Goal: Task Accomplishment & Management: Manage account settings

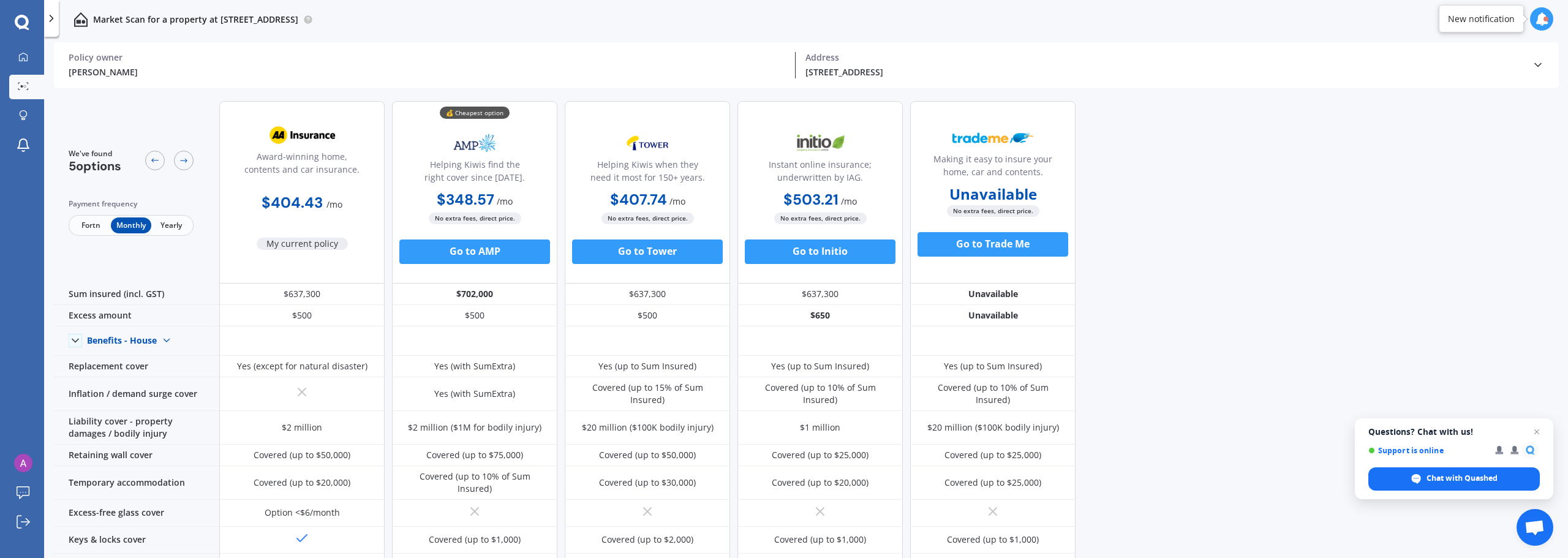
click at [163, 224] on span "Yearly" at bounding box center [171, 225] width 40 height 16
click at [128, 225] on span "Monthly" at bounding box center [131, 225] width 40 height 16
click at [174, 225] on span "Yearly" at bounding box center [171, 225] width 40 height 16
click at [137, 224] on span "Monthly" at bounding box center [131, 225] width 40 height 16
click at [169, 224] on span "Yearly" at bounding box center [171, 225] width 40 height 16
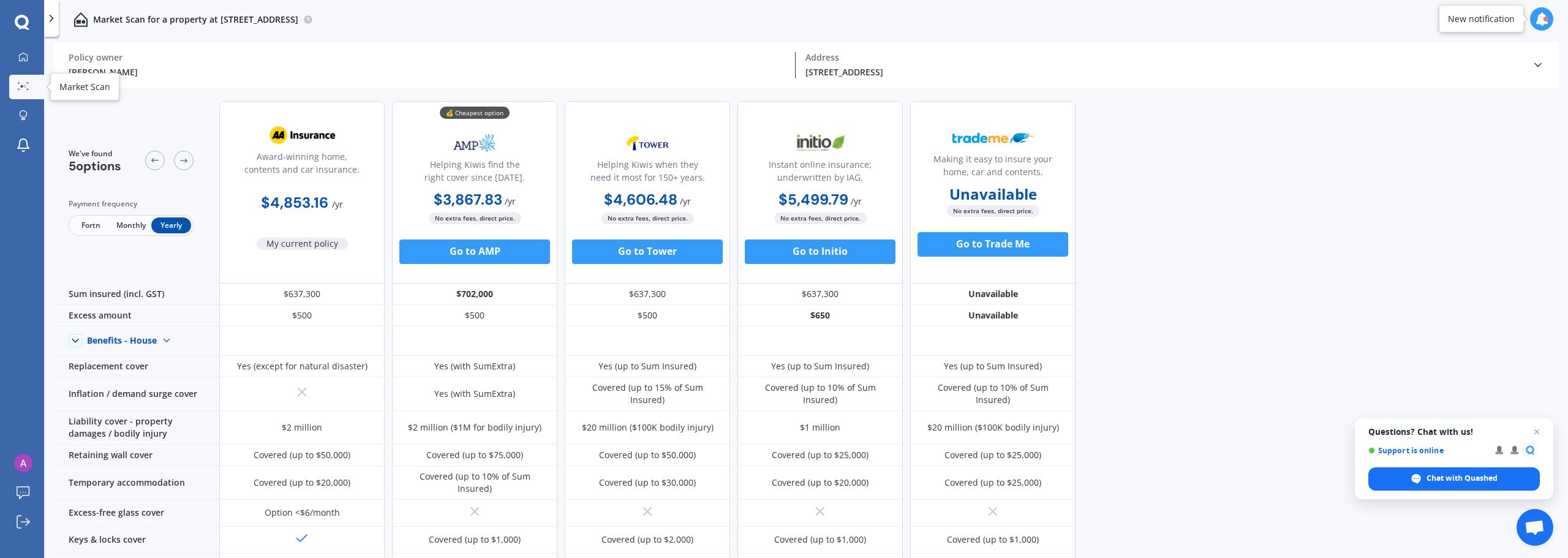
click at [28, 85] on icon at bounding box center [23, 85] width 11 height 8
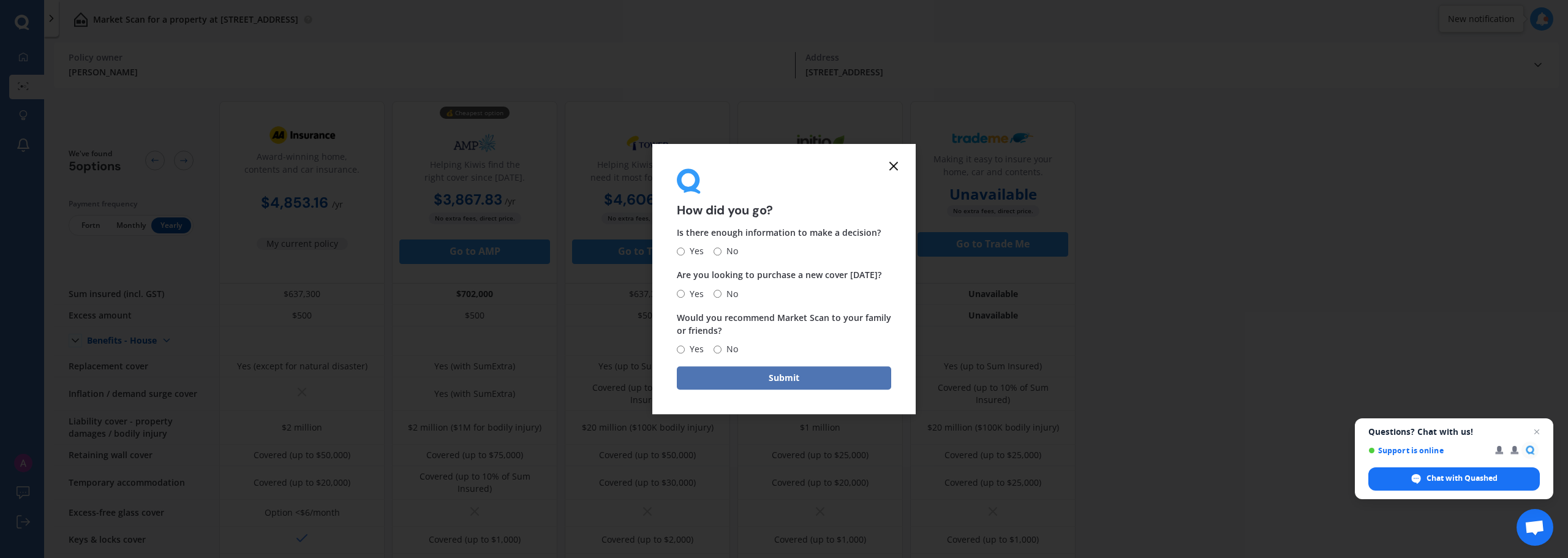
click at [757, 383] on button "Submit" at bounding box center [784, 378] width 215 height 23
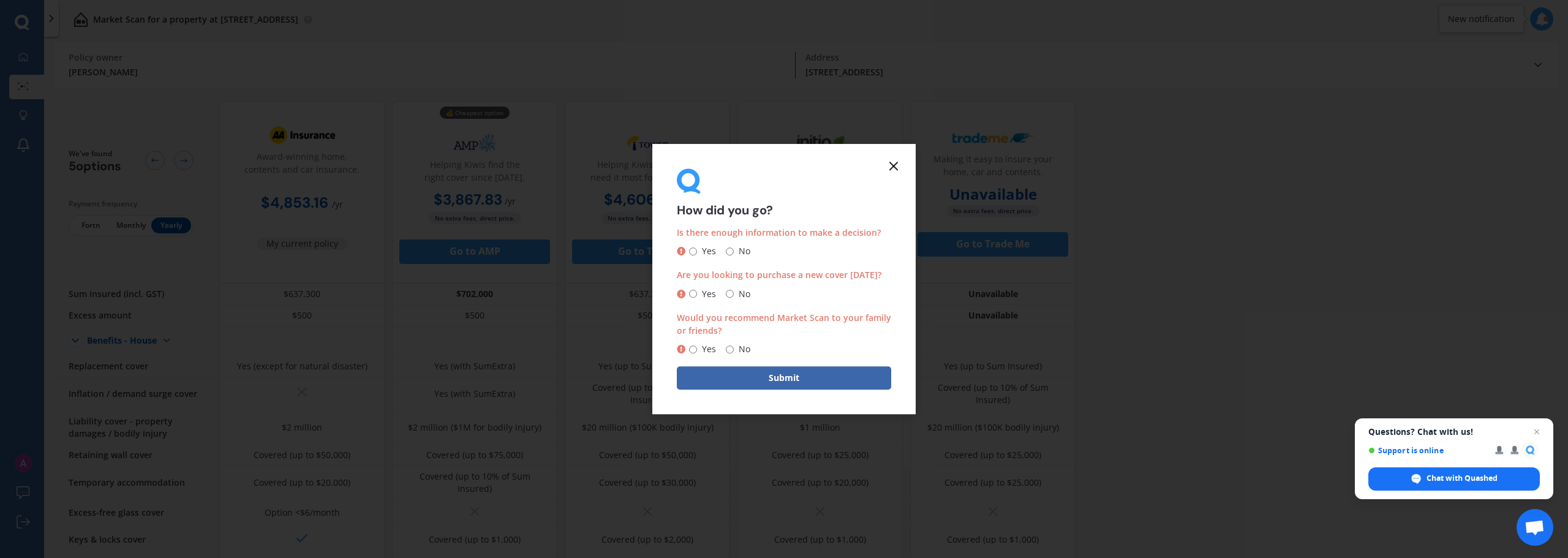
click at [899, 167] on icon at bounding box center [894, 166] width 15 height 15
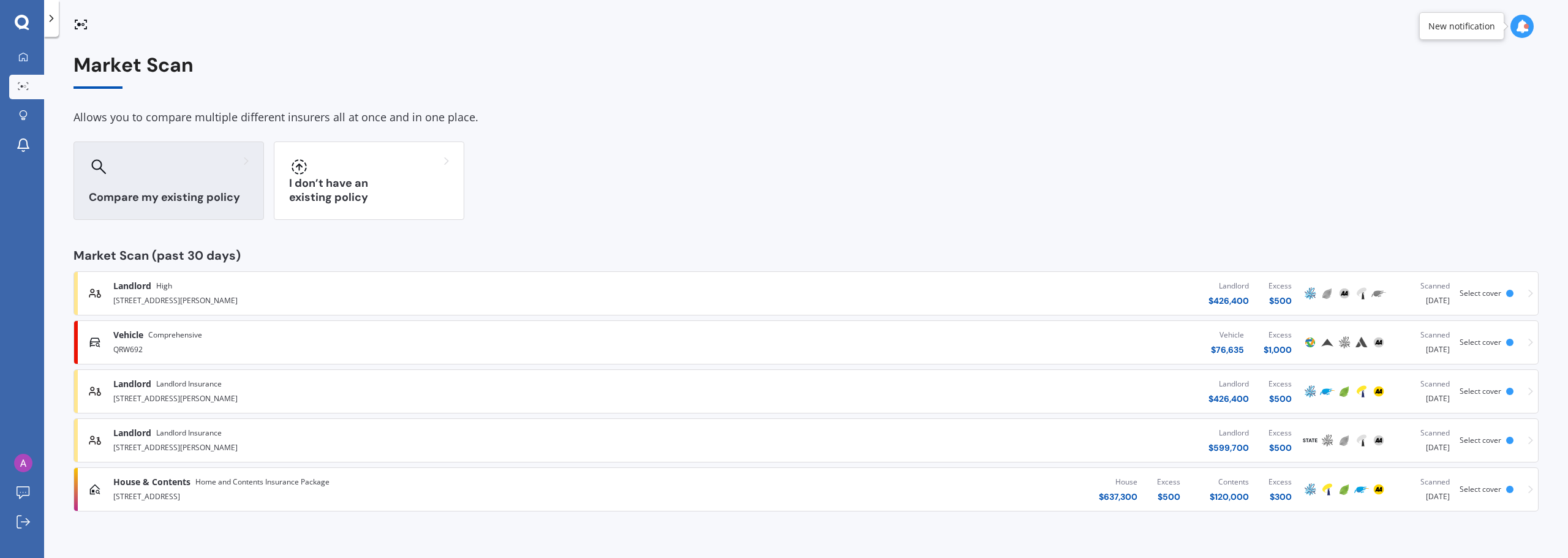
click at [196, 176] on div at bounding box center [169, 166] width 160 height 20
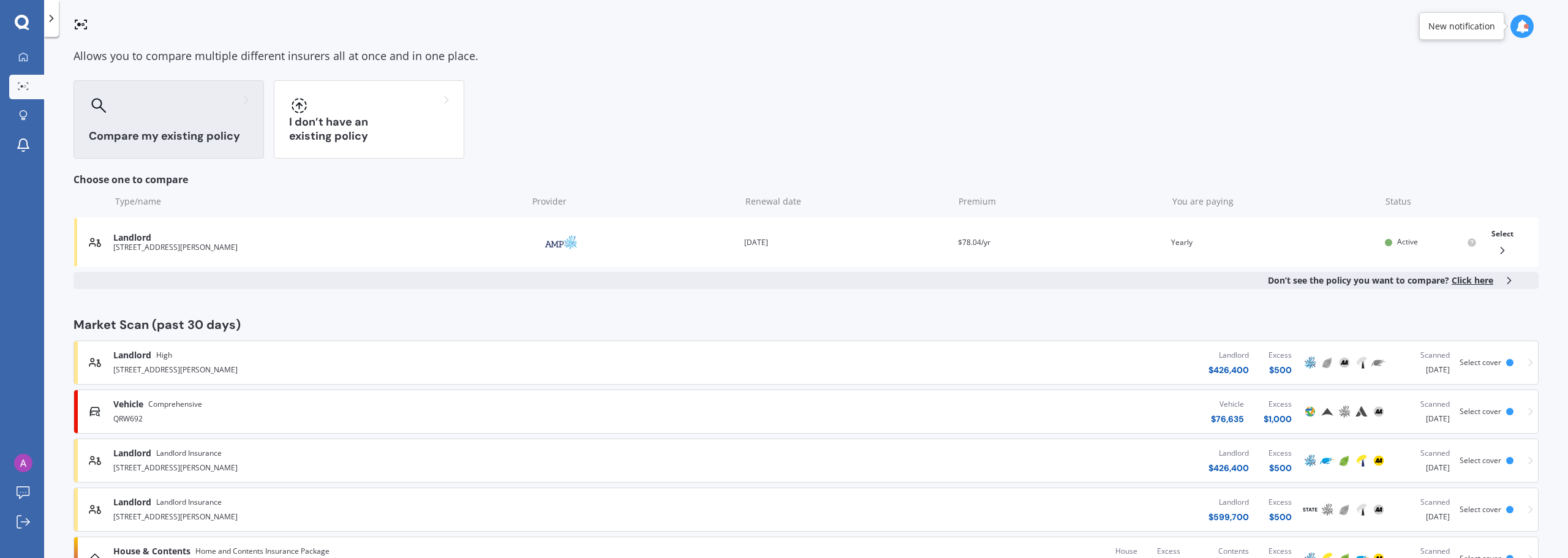
scroll to position [111, 0]
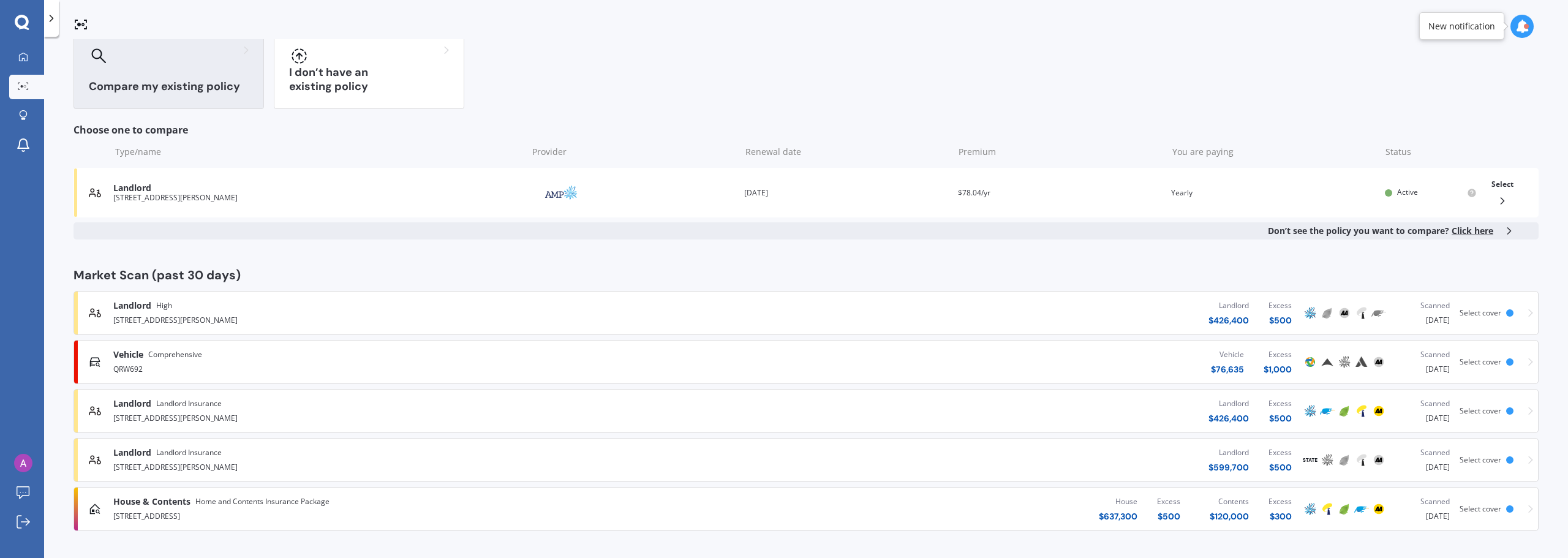
click at [286, 275] on div "Market Scan (past 30 days)" at bounding box center [806, 274] width 1465 height 12
click at [263, 260] on div "Market Scan Allows you to compare multiple different insurers all at once and i…" at bounding box center [806, 237] width 1465 height 588
click at [195, 512] on div "[STREET_ADDRESS]" at bounding box center [403, 515] width 582 height 15
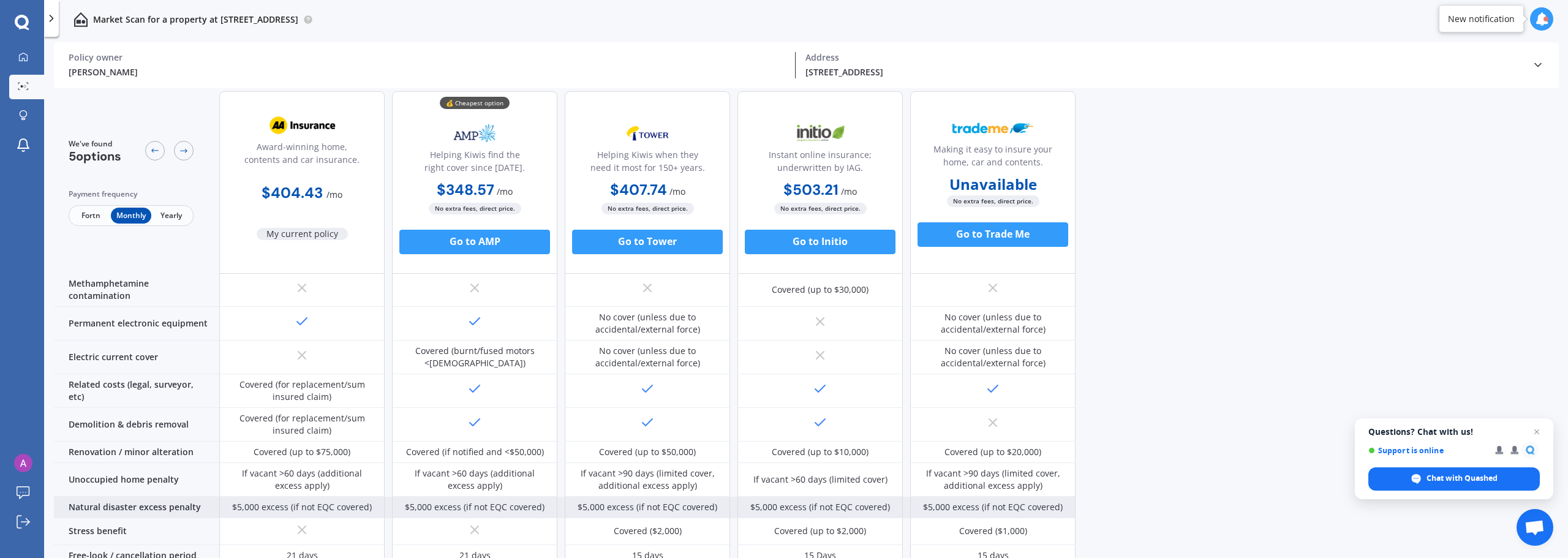
scroll to position [347, 0]
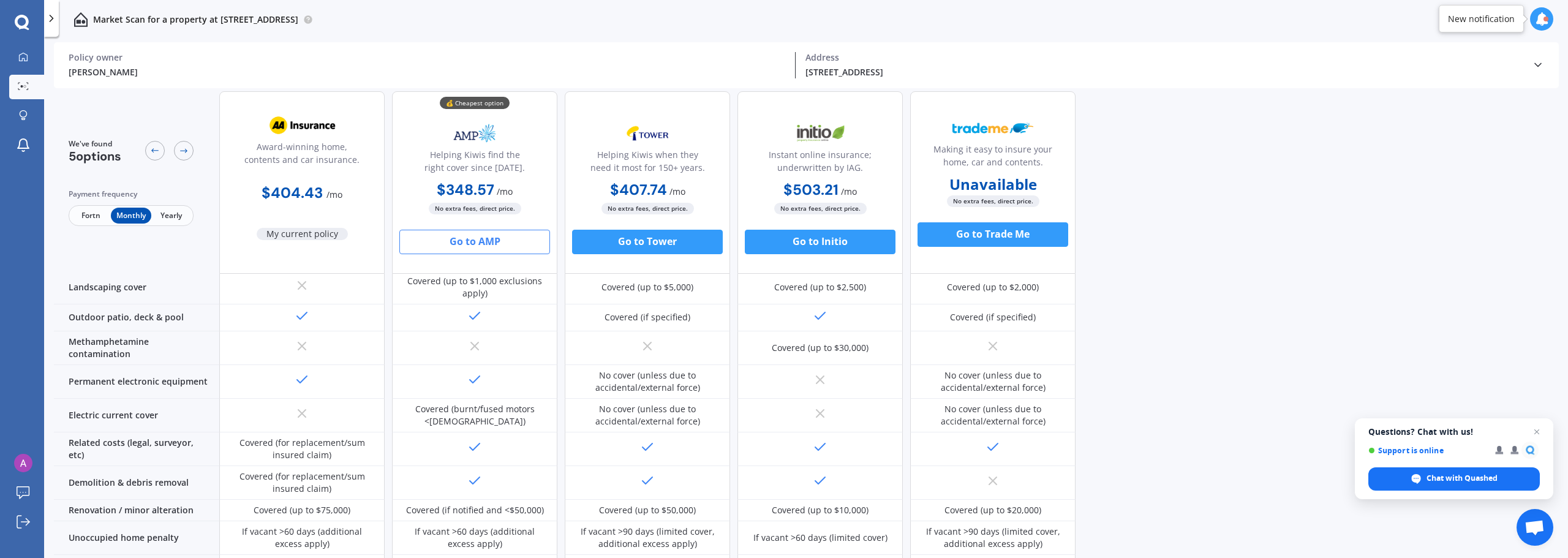
click at [487, 249] on button "Go to AMP" at bounding box center [474, 242] width 150 height 25
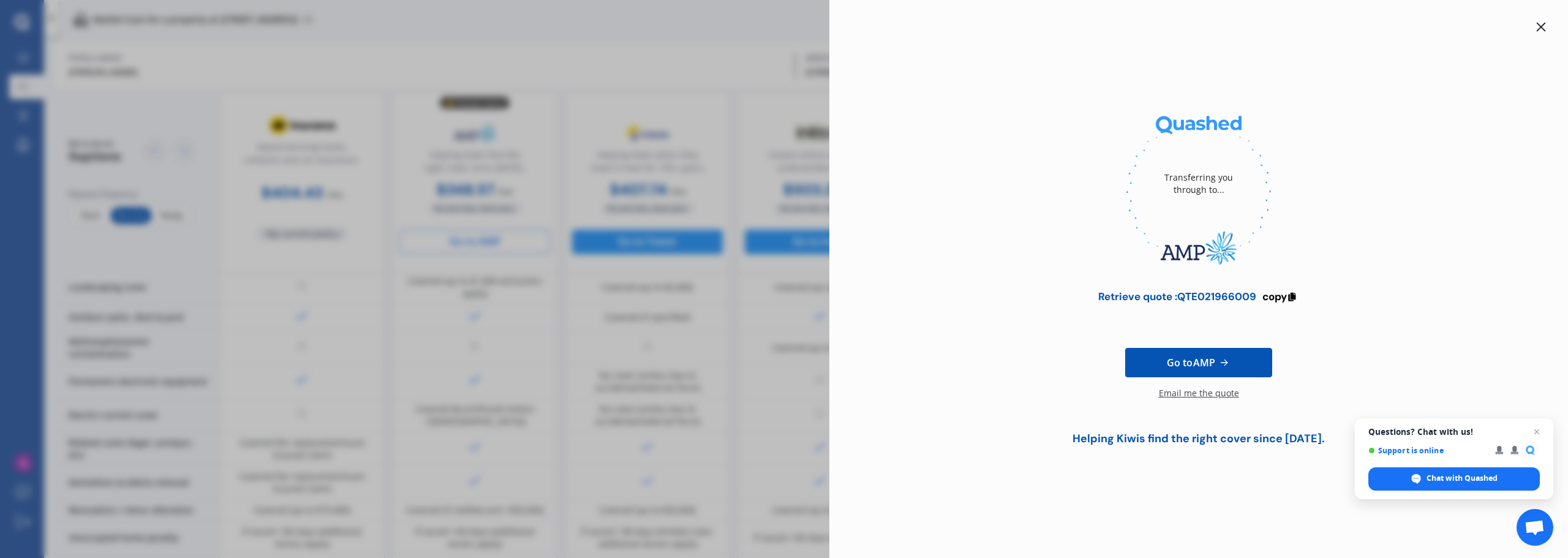
click at [1207, 364] on span "Go to AMP" at bounding box center [1191, 363] width 48 height 15
click at [1276, 298] on span "copy" at bounding box center [1275, 296] width 25 height 13
click at [1545, 28] on icon at bounding box center [1540, 26] width 9 height 9
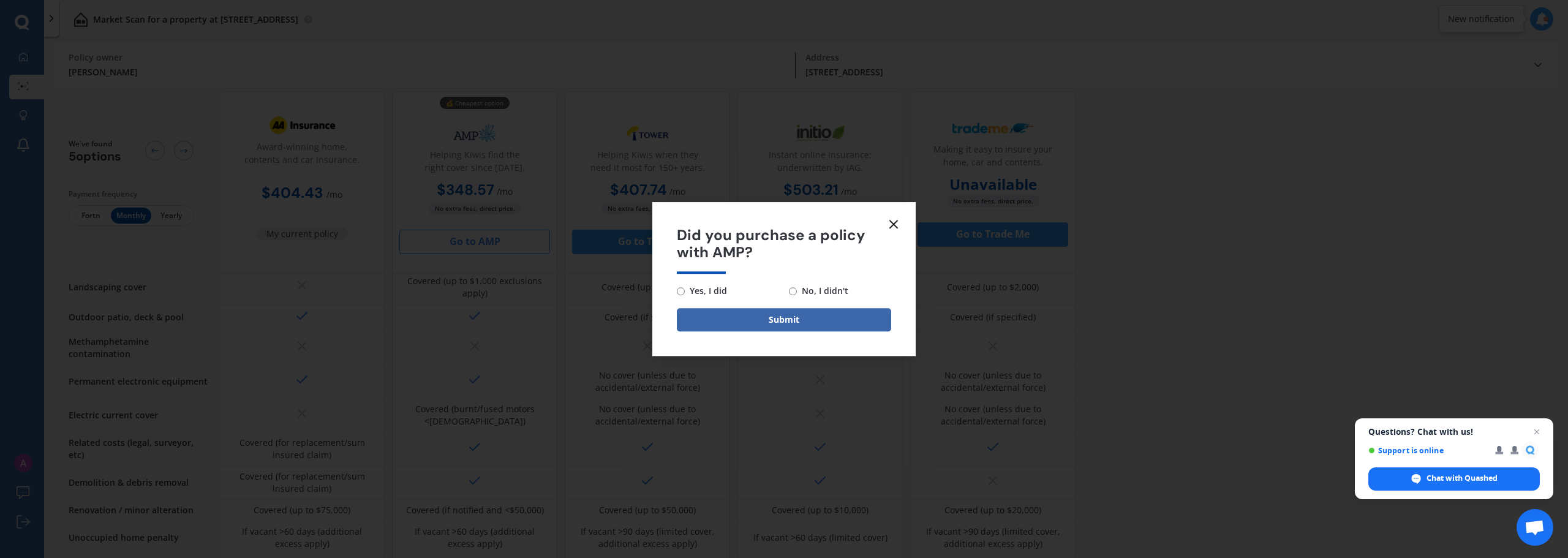
drag, startPoint x: 894, startPoint y: 218, endPoint x: 909, endPoint y: 257, distance: 41.8
click at [894, 219] on icon at bounding box center [894, 224] width 15 height 15
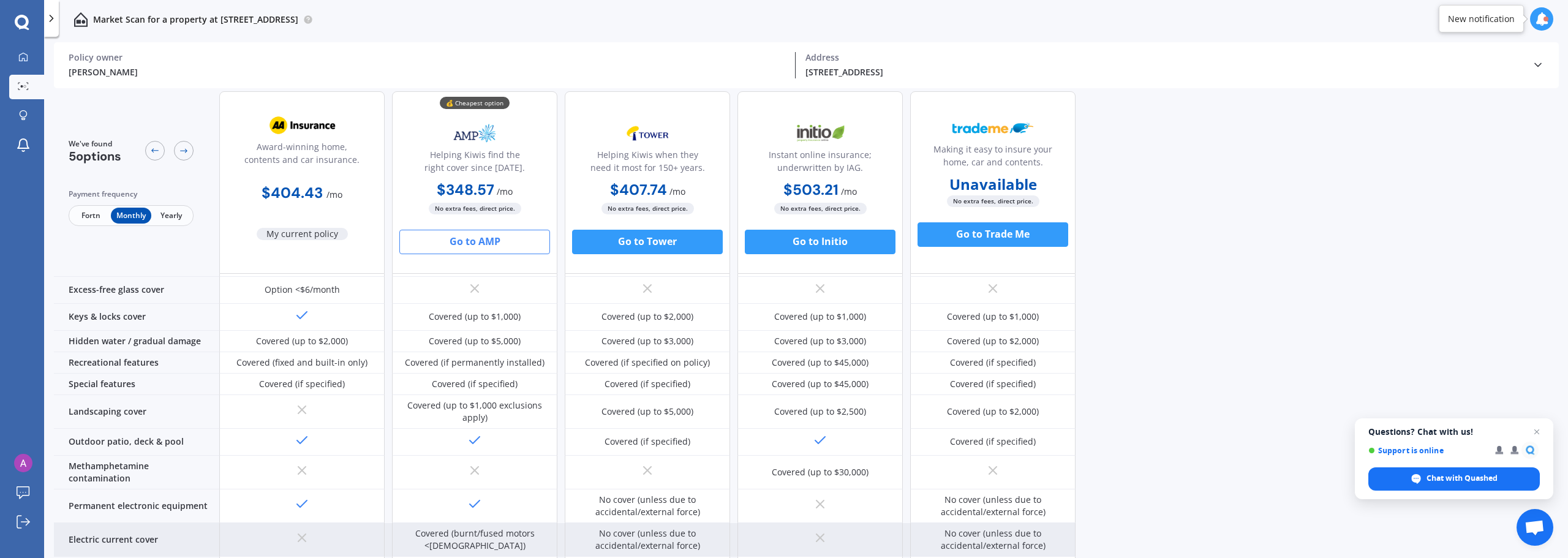
scroll to position [102, 0]
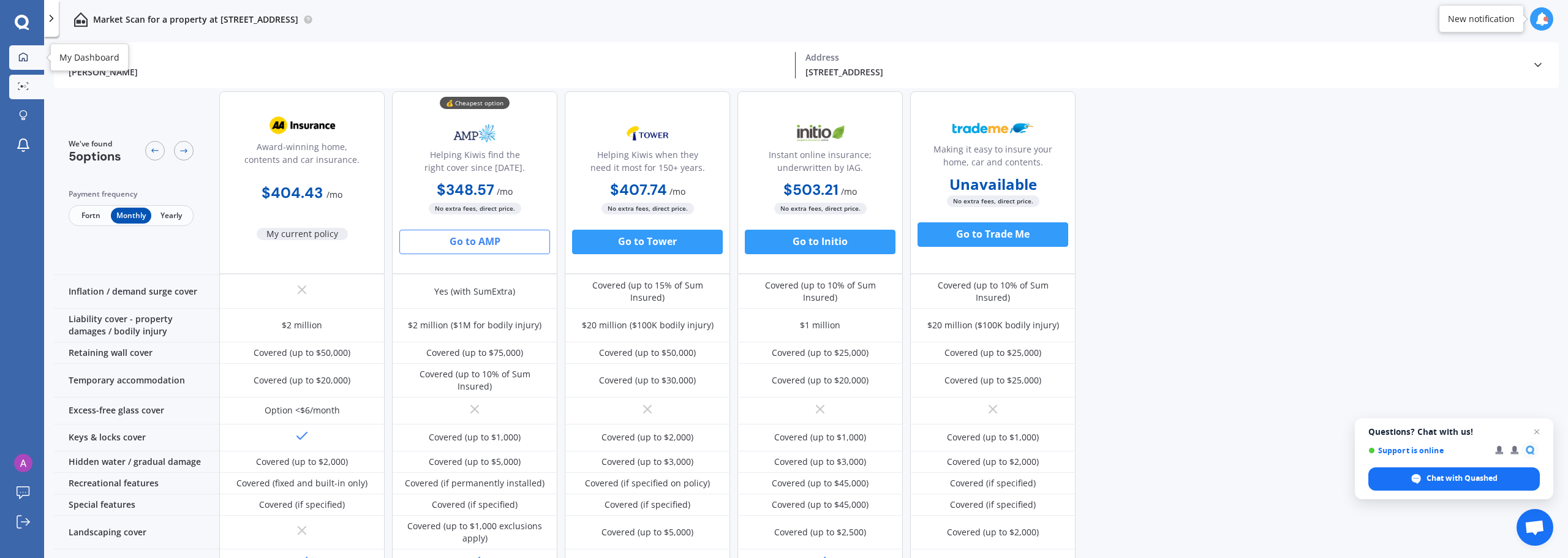
click at [26, 66] on link "My Dashboard" at bounding box center [27, 58] width 35 height 25
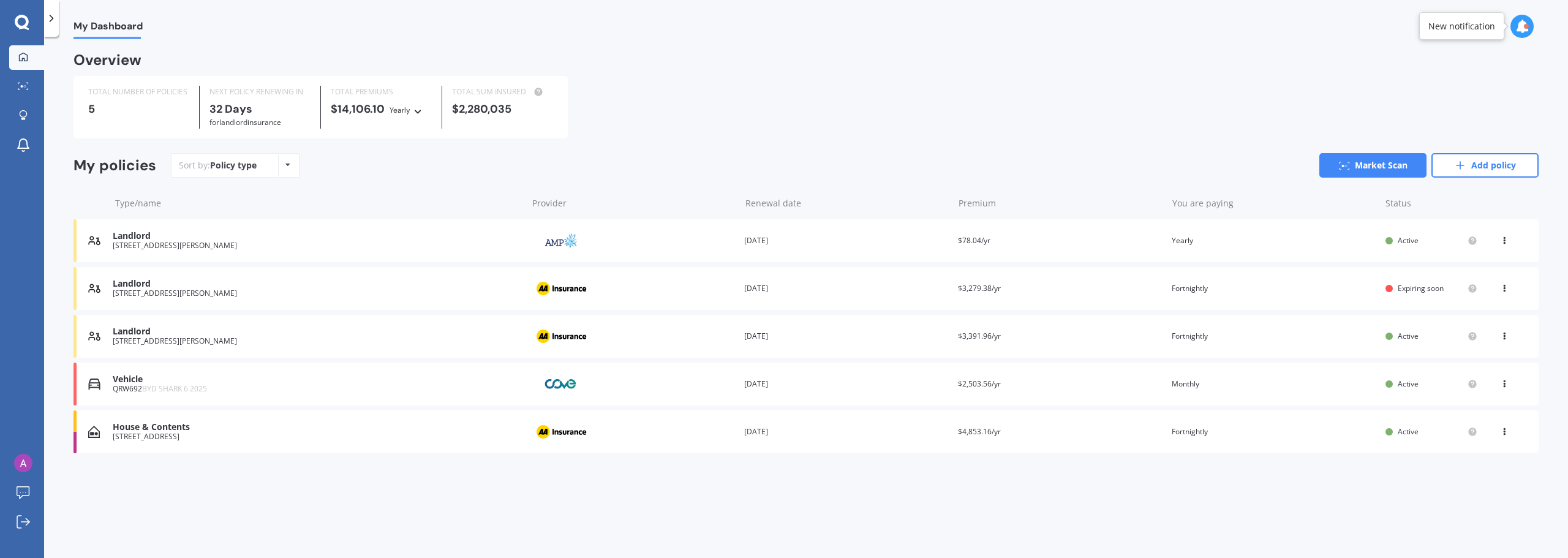
click at [201, 436] on div "[STREET_ADDRESS]" at bounding box center [316, 437] width 408 height 9
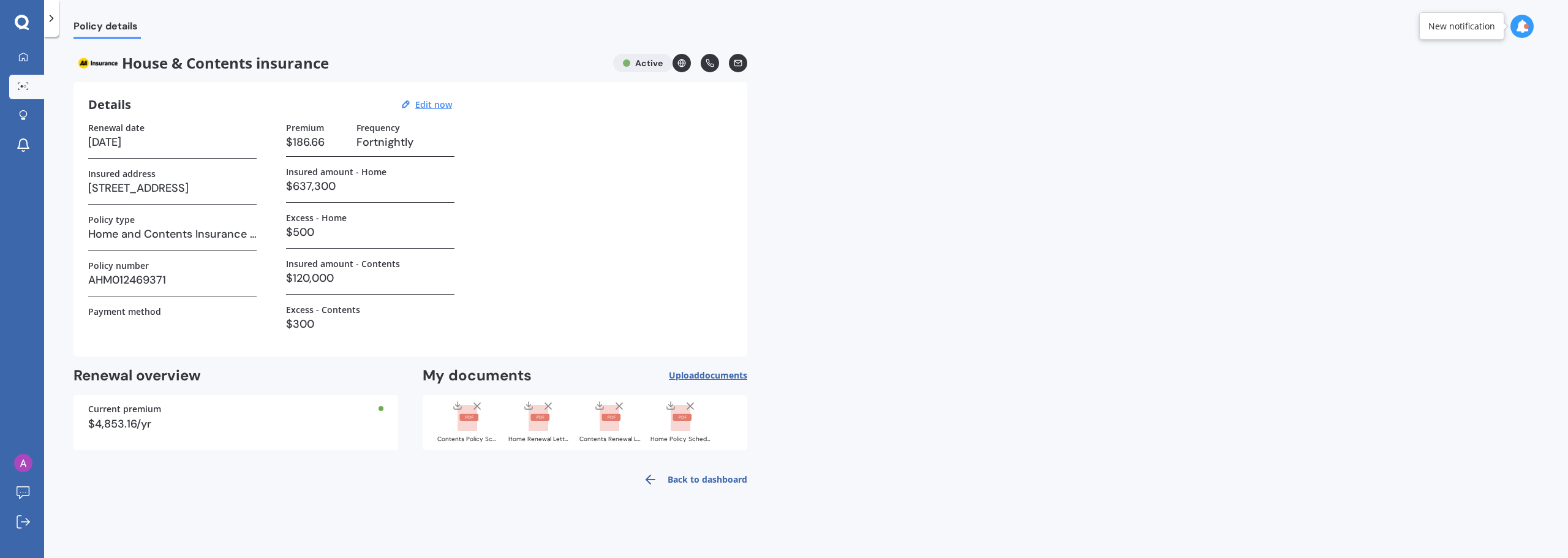
click at [28, 85] on div at bounding box center [23, 86] width 18 height 9
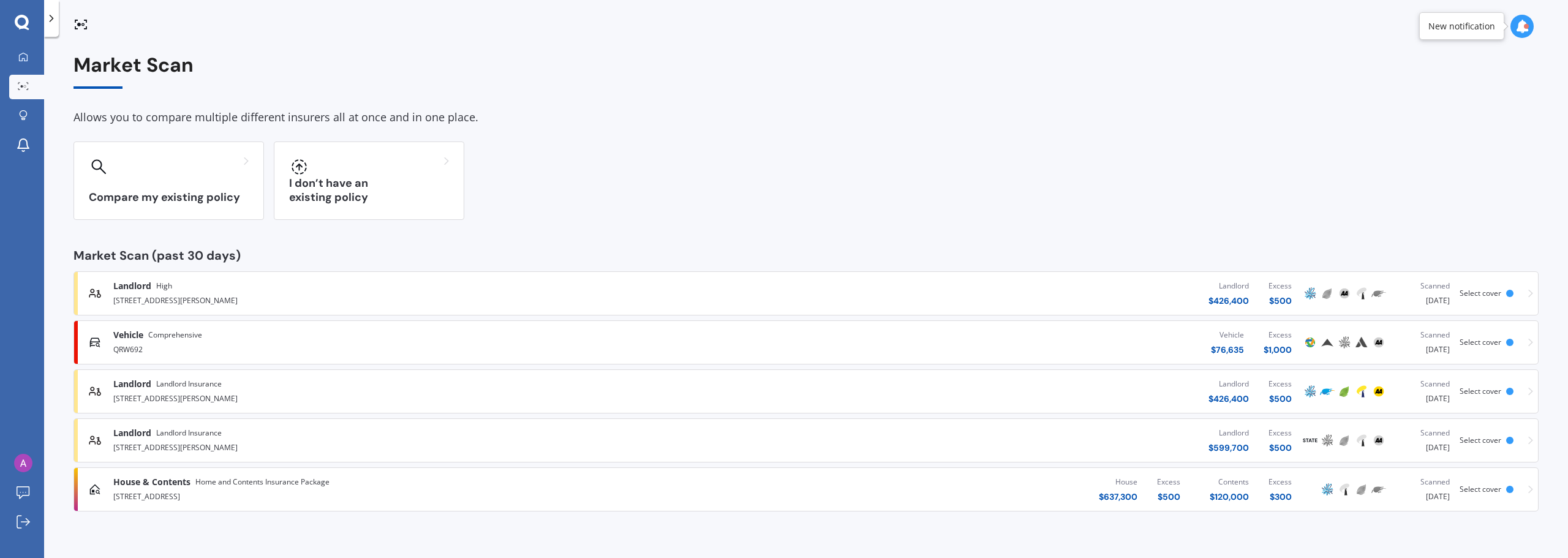
click at [254, 492] on div "[STREET_ADDRESS]" at bounding box center [403, 495] width 582 height 15
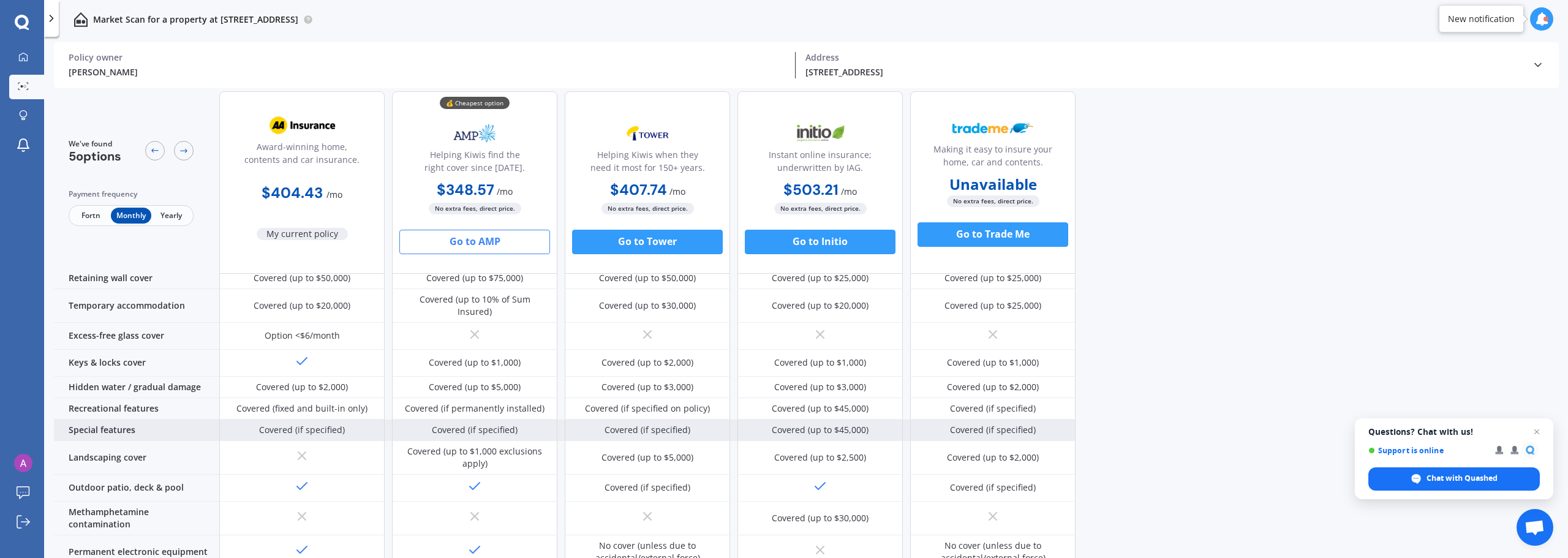
scroll to position [184, 0]
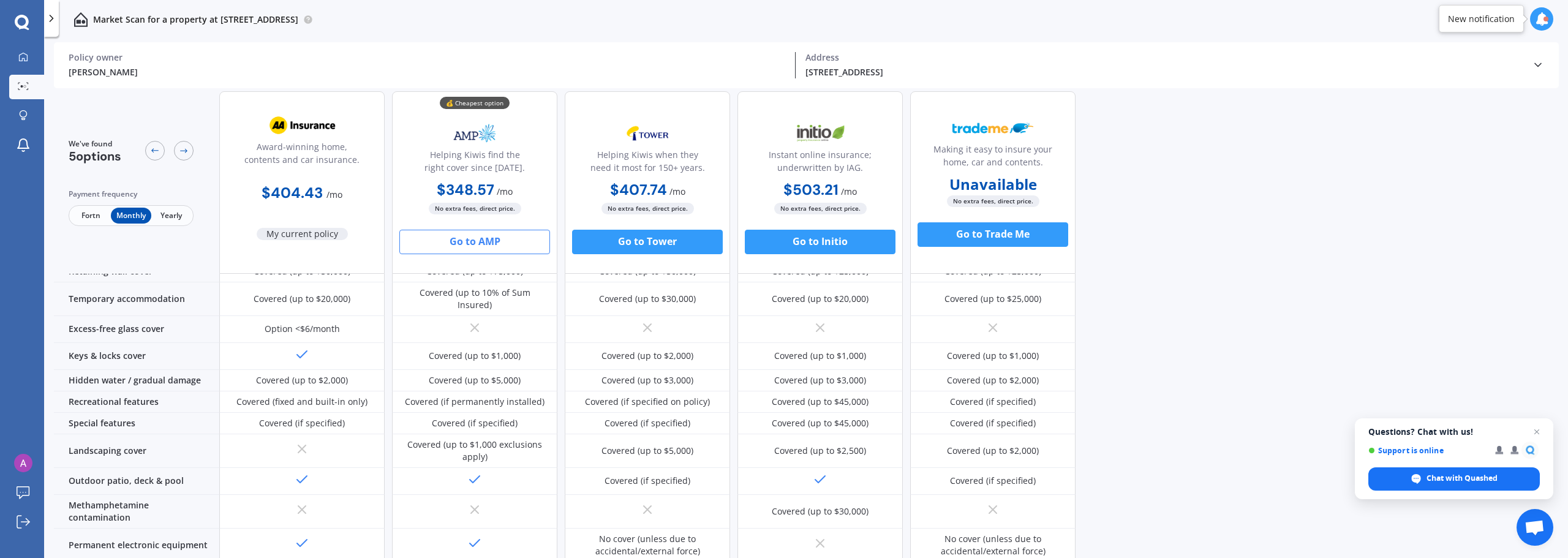
click at [473, 236] on button "Go to AMP" at bounding box center [474, 242] width 150 height 25
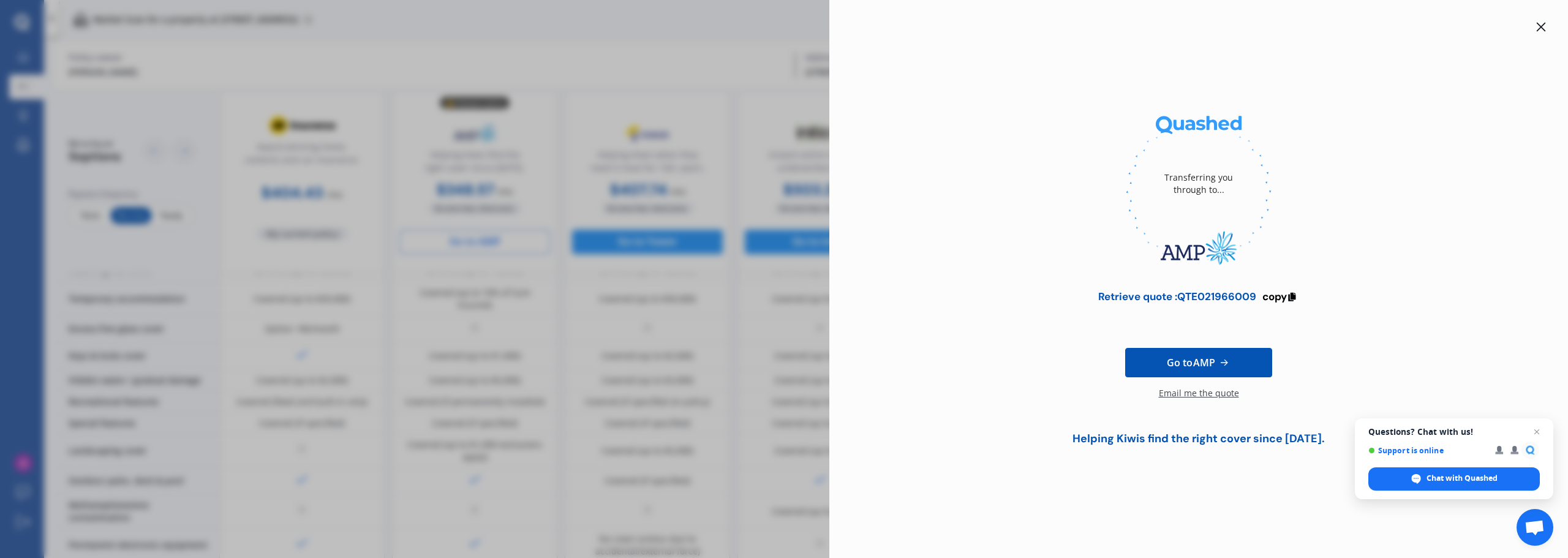
click at [1540, 30] on icon at bounding box center [1540, 26] width 9 height 9
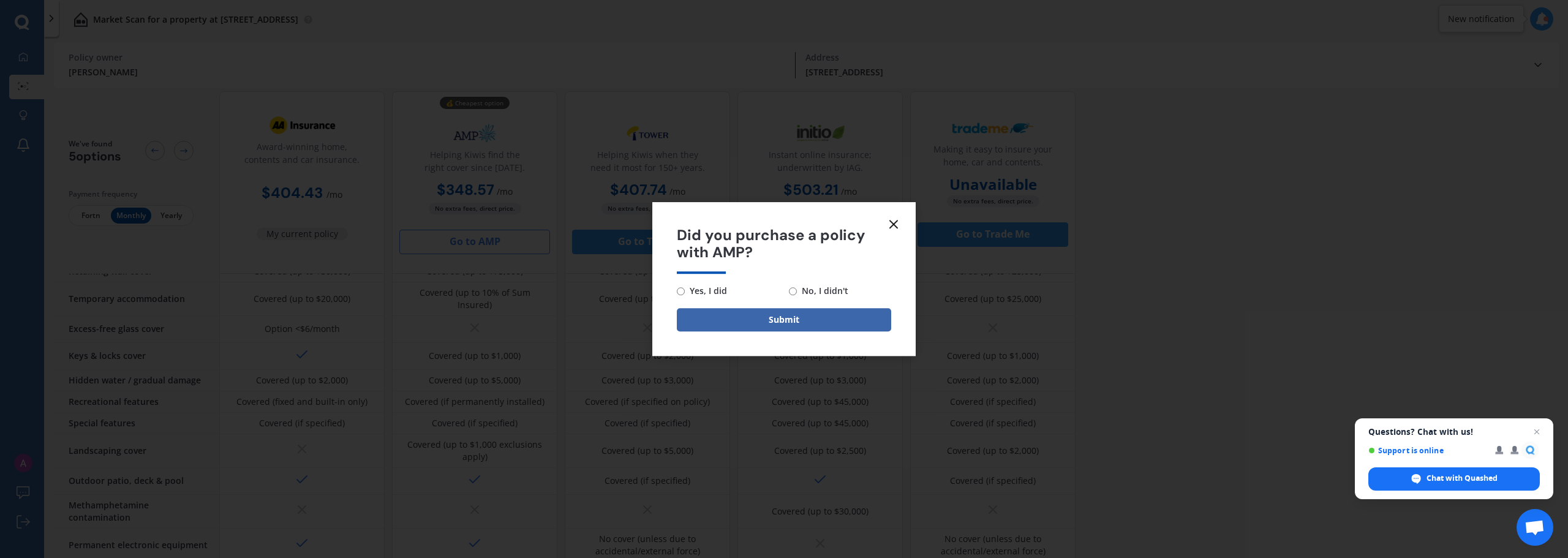
click at [711, 288] on span "Yes, I did" at bounding box center [706, 291] width 42 height 15
click at [684, 288] on input "Yes, I did" at bounding box center [681, 291] width 8 height 8
radio input "true"
click at [741, 321] on button "Submit" at bounding box center [784, 319] width 215 height 23
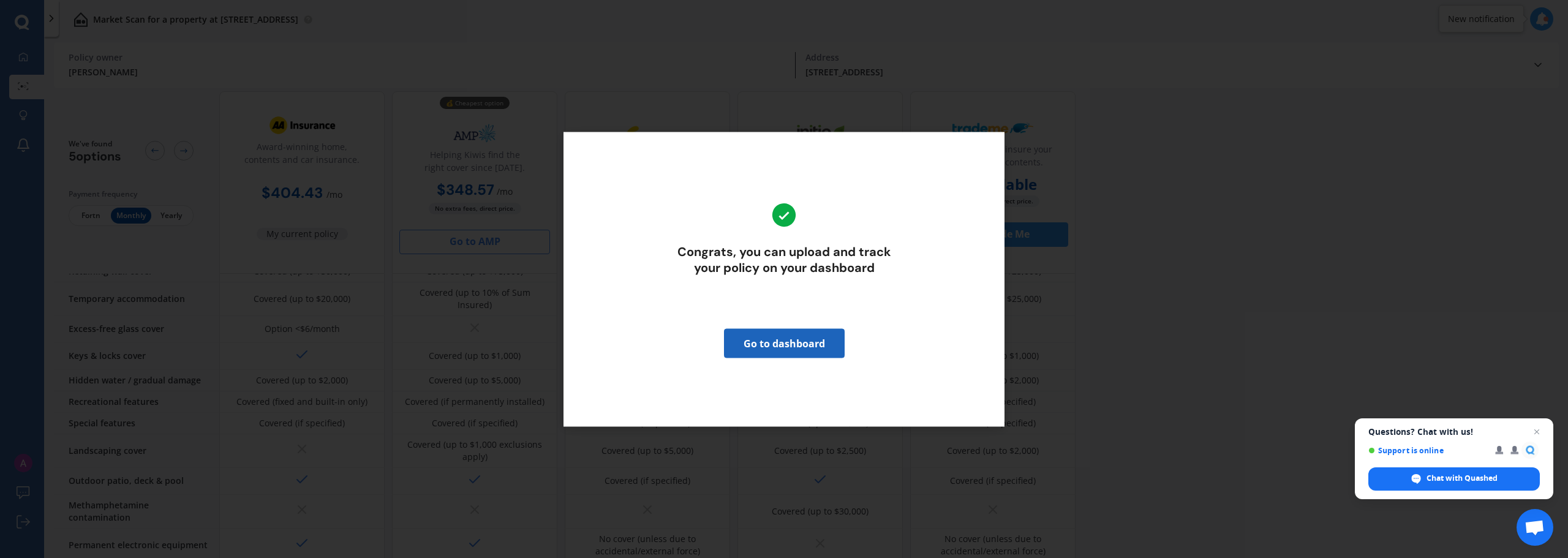
click at [812, 345] on link "Go to dashboard" at bounding box center [784, 343] width 120 height 29
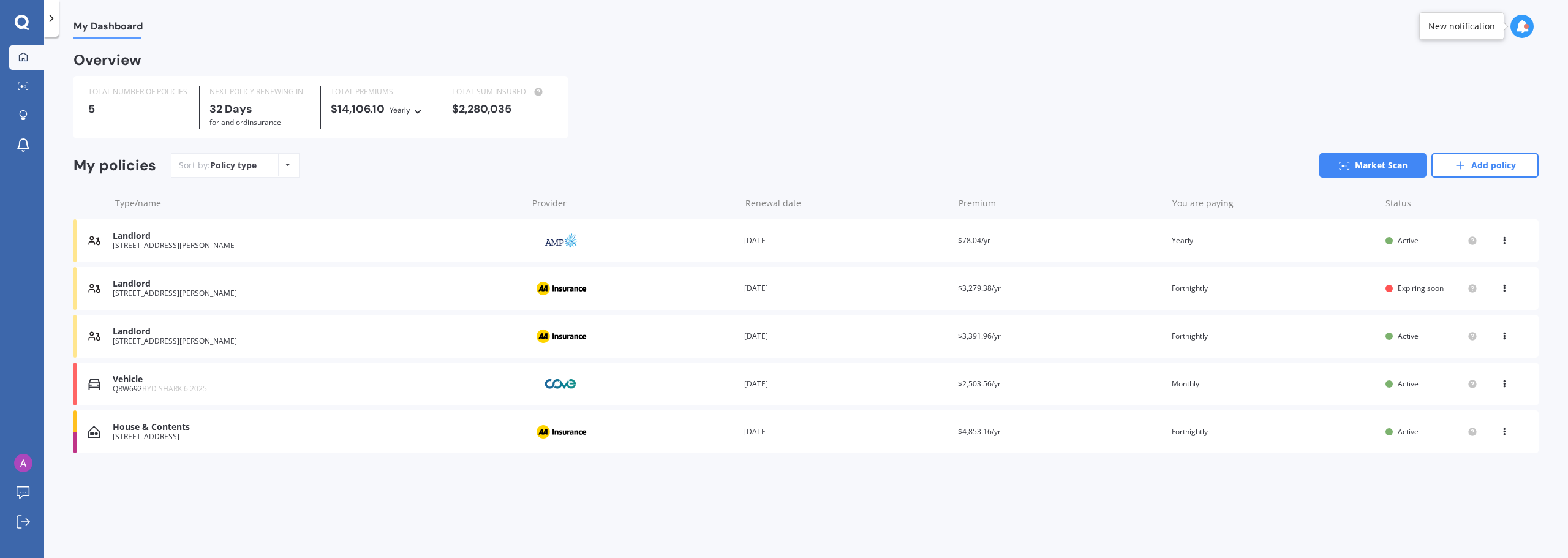
click at [1507, 433] on icon at bounding box center [1505, 429] width 9 height 7
click at [139, 417] on div "House & Contents [STREET_ADDRESS] Provider Renewal date [DATE] Premium $4,853.1…" at bounding box center [806, 431] width 1465 height 43
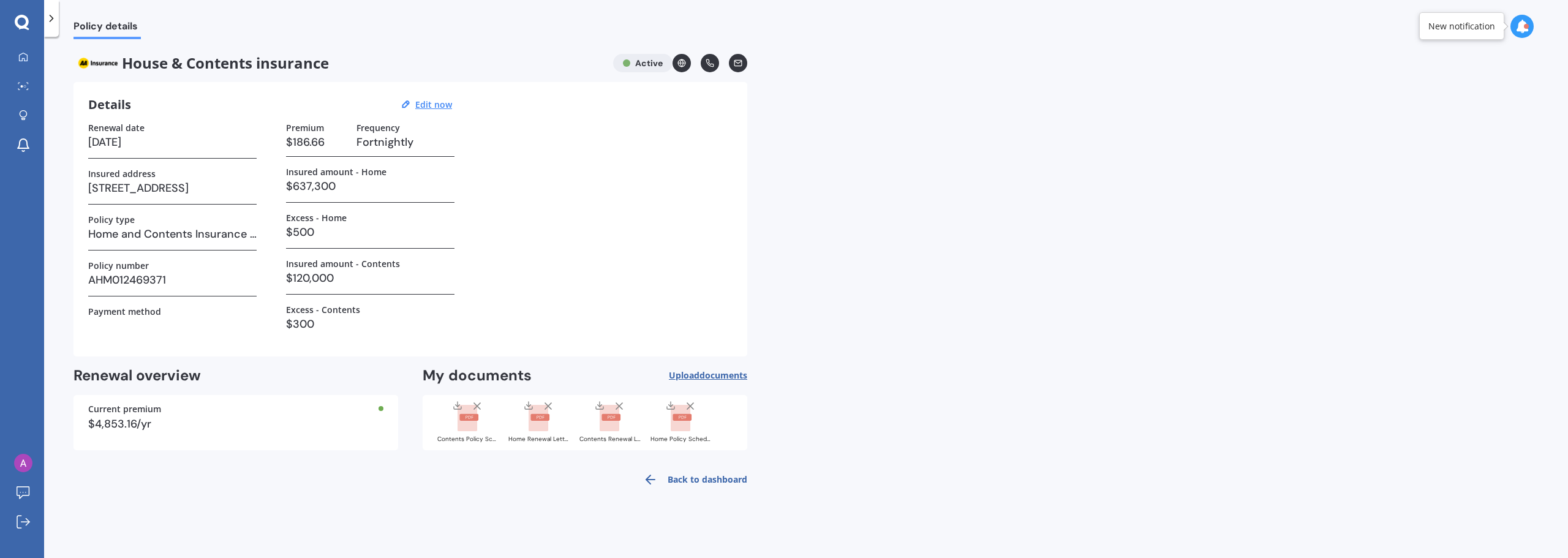
click at [716, 371] on span "documents" at bounding box center [723, 375] width 47 height 12
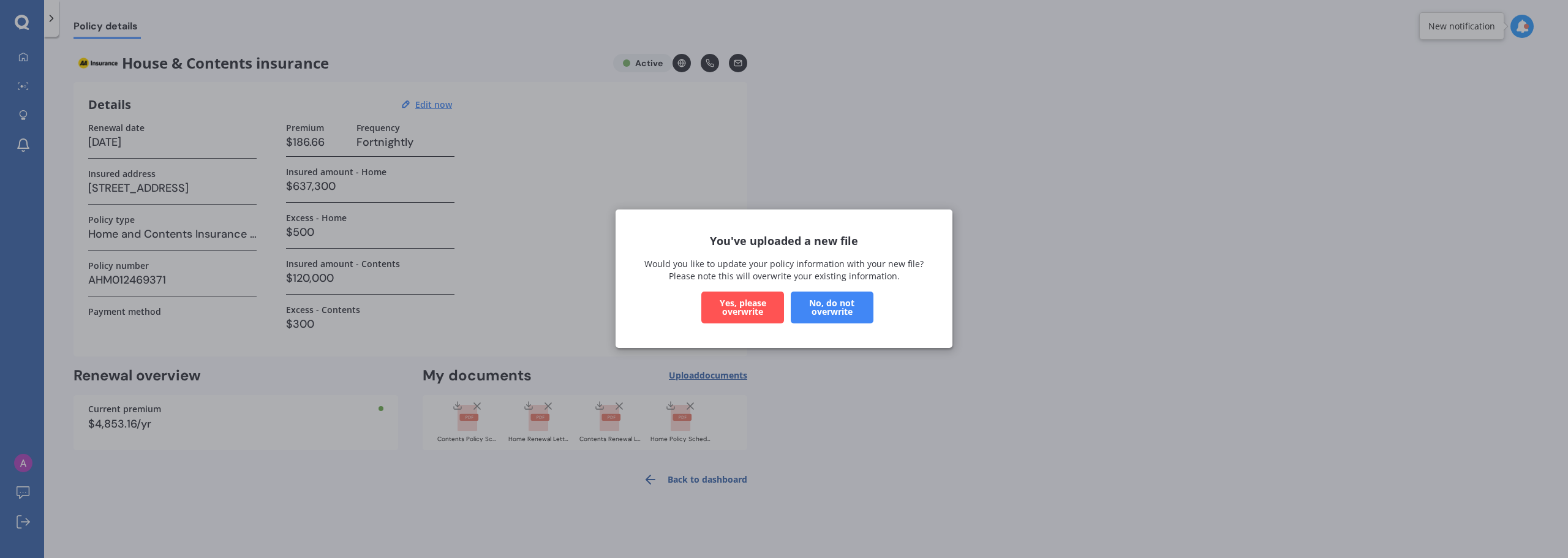
click at [734, 309] on button "Yes, please overwrite" at bounding box center [742, 308] width 82 height 32
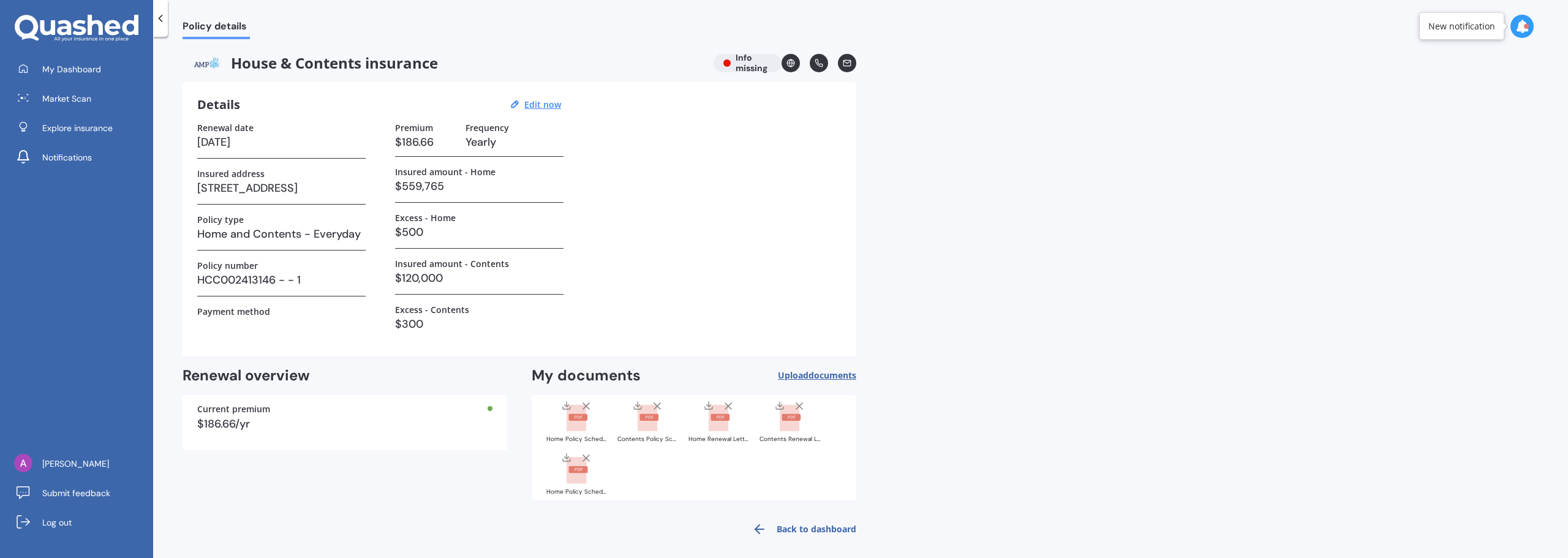
click at [792, 380] on span "Upload documents" at bounding box center [816, 375] width 78 height 9
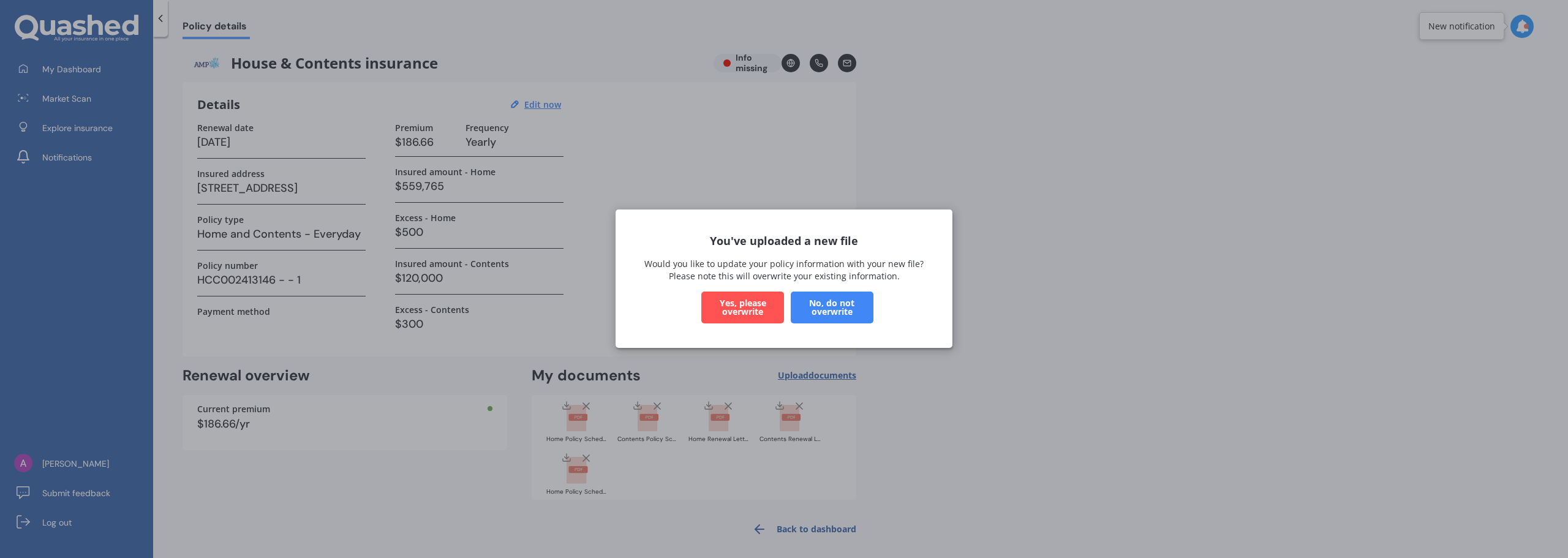
click at [768, 311] on button "Yes, please overwrite" at bounding box center [742, 308] width 82 height 32
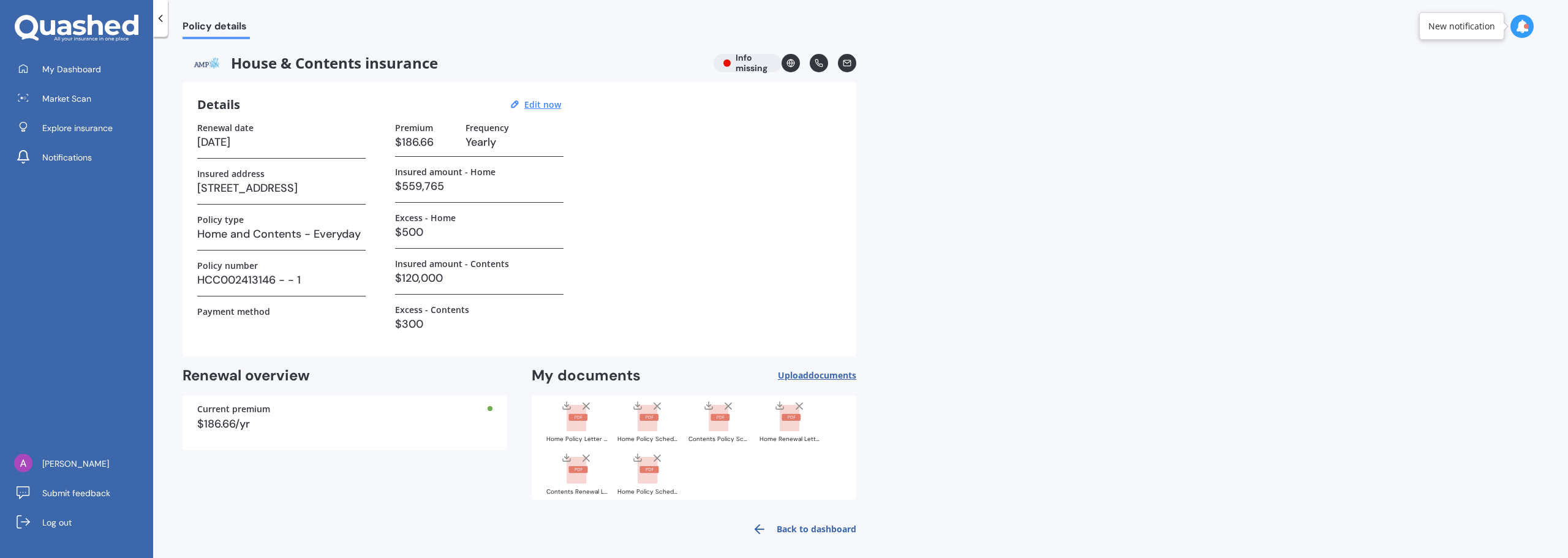
click at [163, 22] on icon at bounding box center [161, 18] width 12 height 12
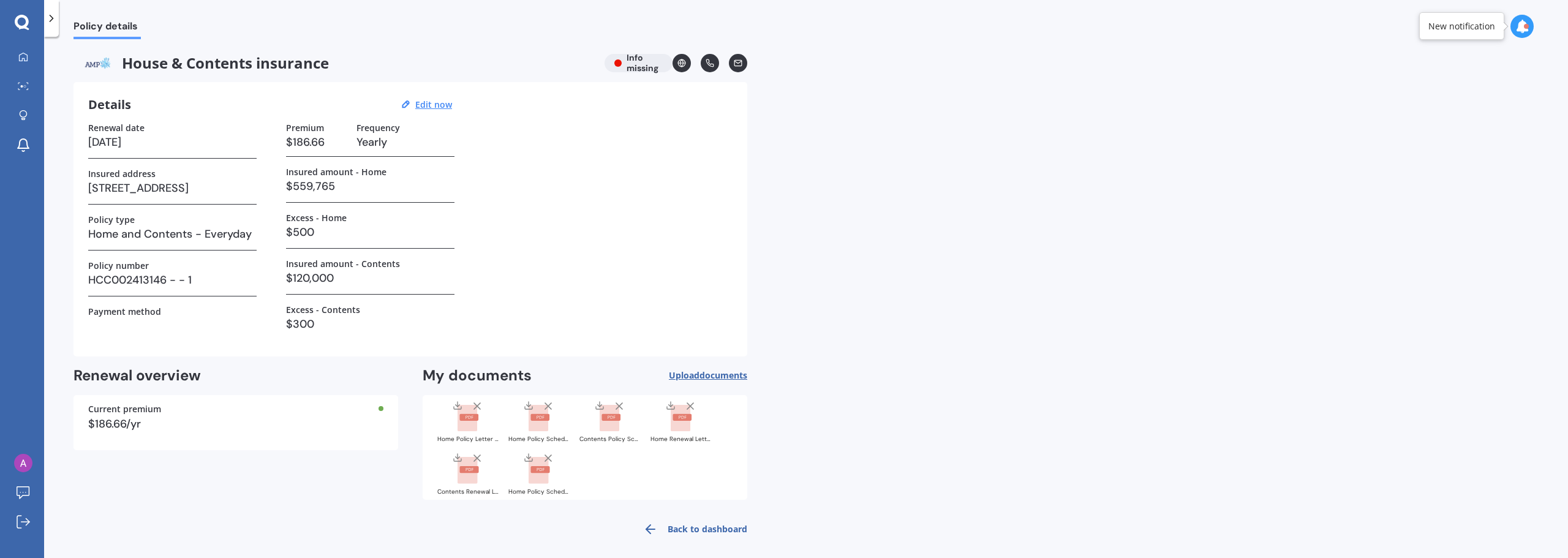
click at [51, 23] on icon at bounding box center [51, 18] width 12 height 12
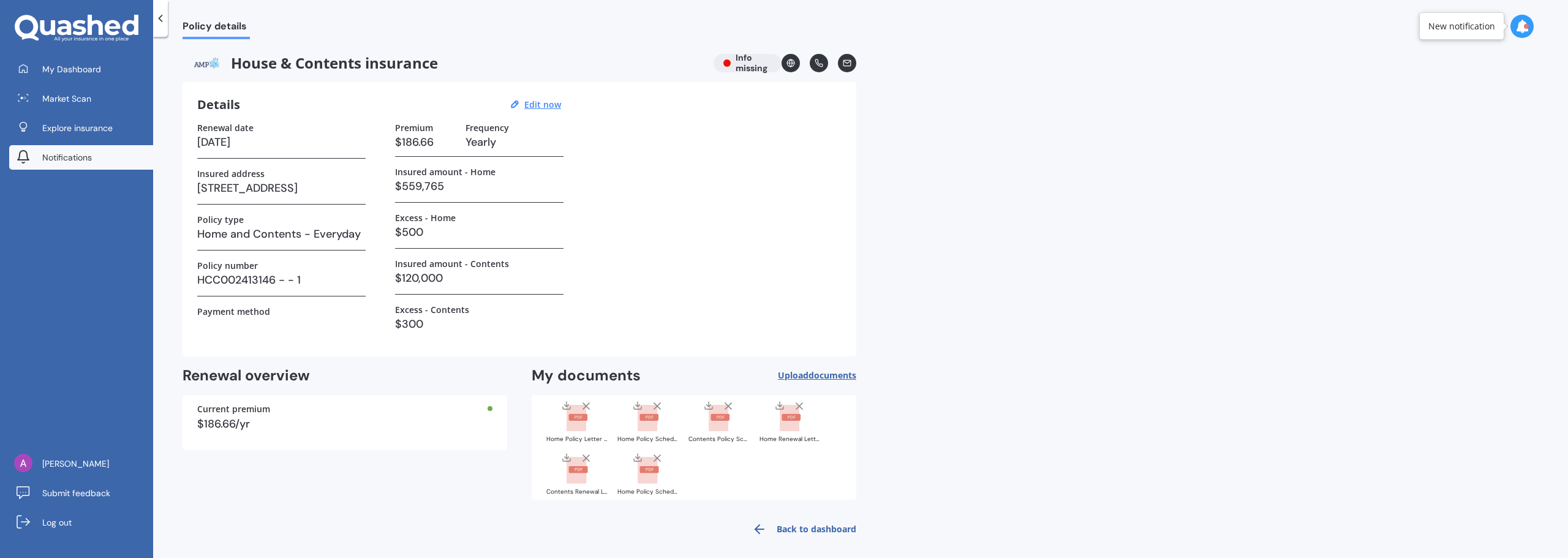
drag, startPoint x: 33, startPoint y: 66, endPoint x: 146, endPoint y: 148, distance: 139.6
click at [33, 66] on link "My Dashboard" at bounding box center [81, 69] width 144 height 25
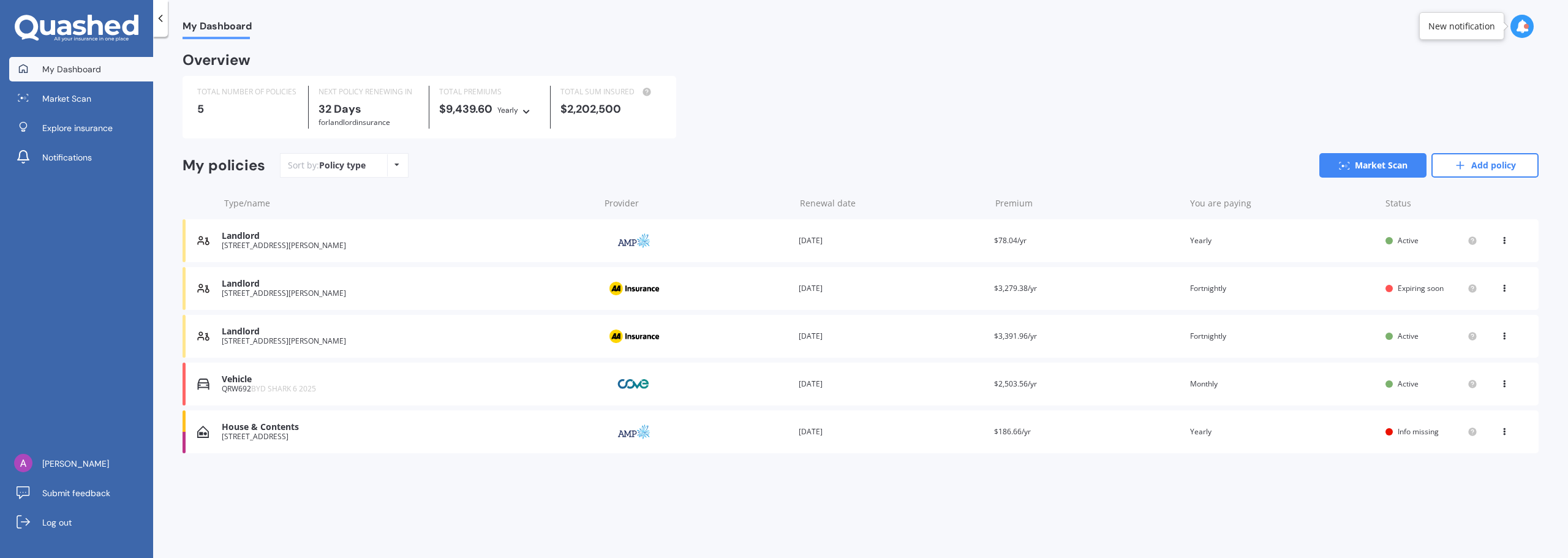
click at [286, 430] on div "House & Contents" at bounding box center [407, 427] width 371 height 10
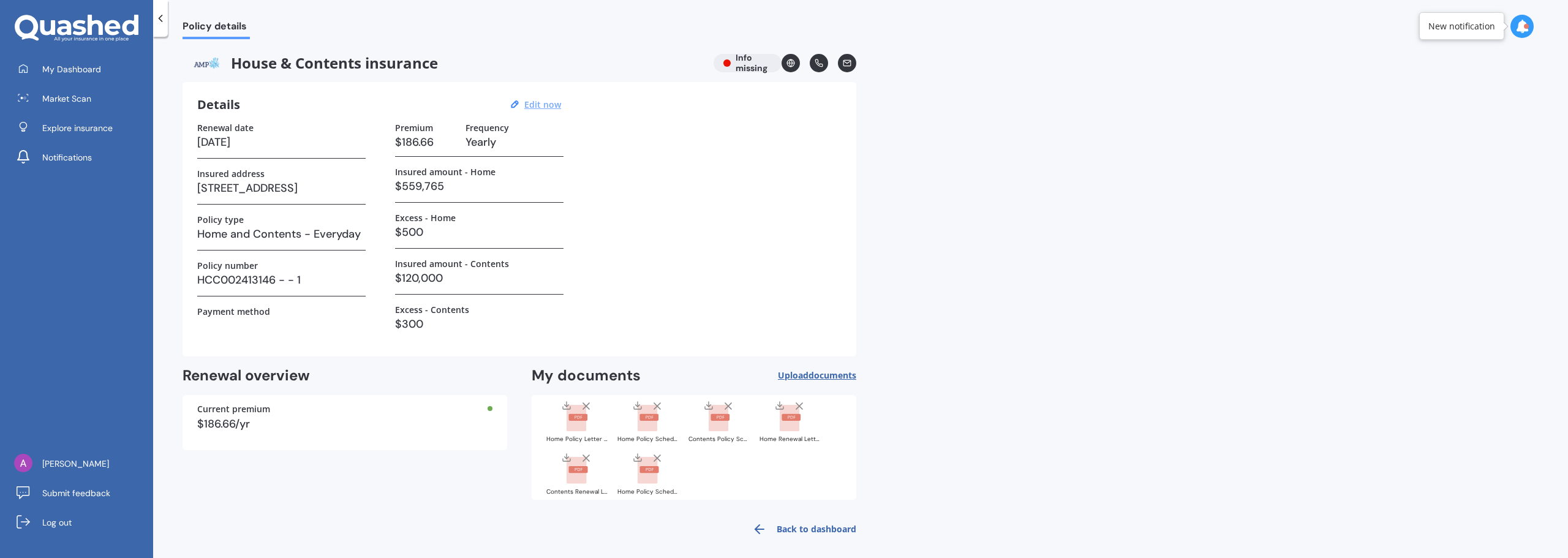
click at [543, 102] on u "Edit now" at bounding box center [543, 104] width 36 height 12
select select "01"
select select "09"
select select "2026"
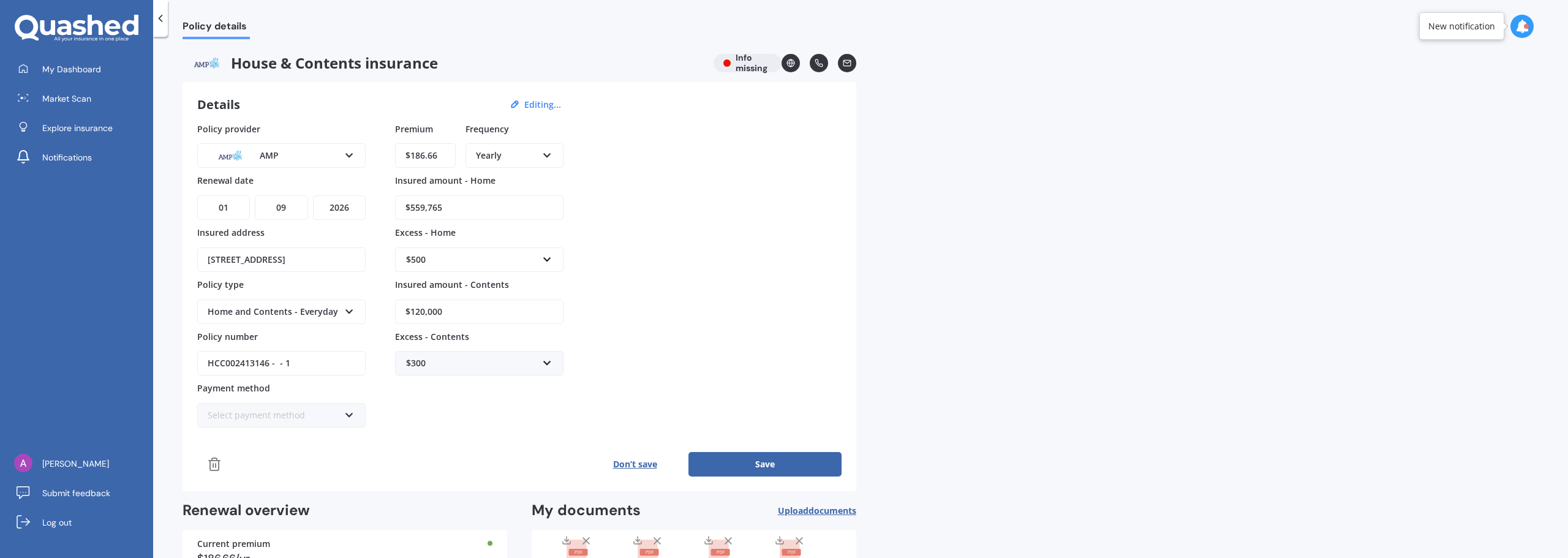
click at [628, 464] on button "Don’t save" at bounding box center [635, 464] width 107 height 25
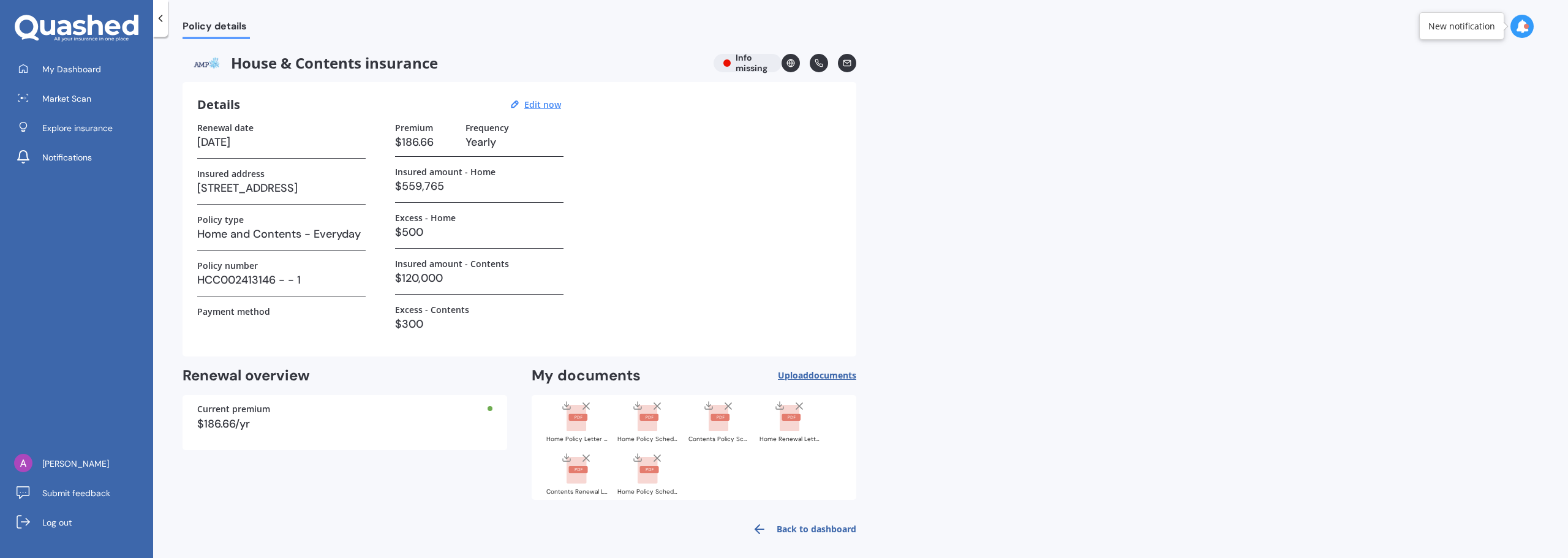
click at [1215, 339] on div "Policy details House & Contents insurance Info missing Details Edit now Renewal…" at bounding box center [860, 300] width 1415 height 521
click at [541, 108] on u "Edit now" at bounding box center [543, 104] width 36 height 12
select select "01"
select select "09"
select select "2026"
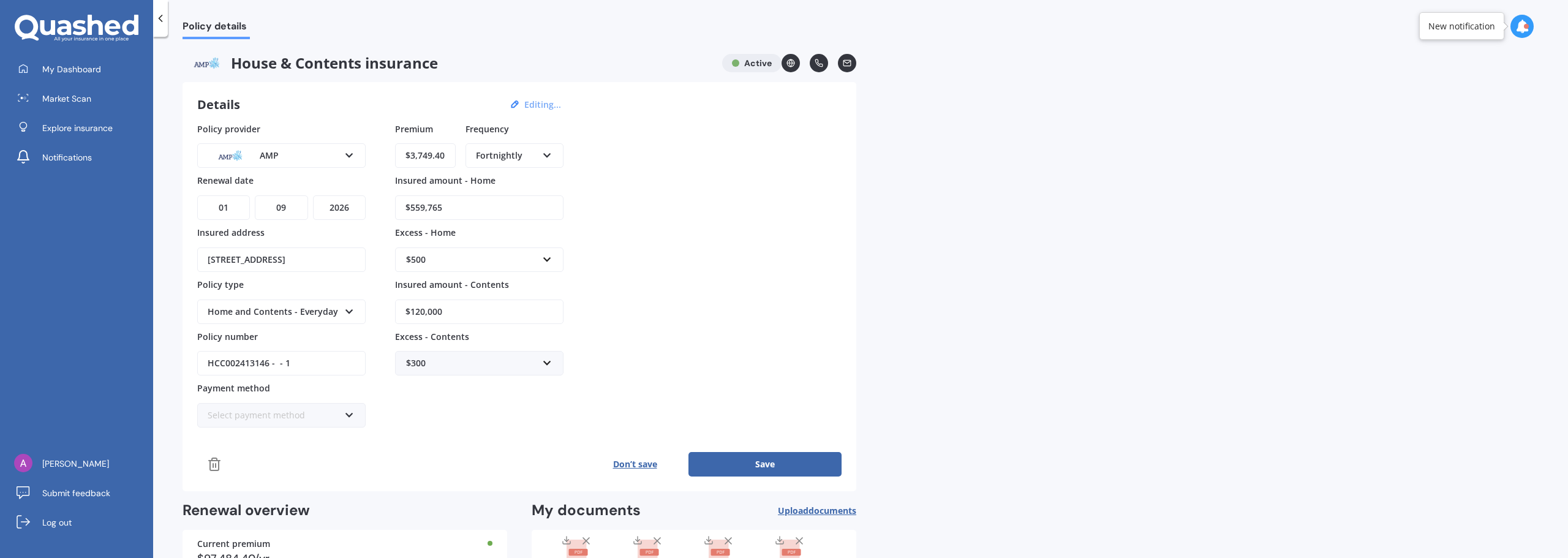
click at [436, 151] on input "$3,749.40" at bounding box center [425, 155] width 61 height 25
click at [437, 151] on input "$3,749.40" at bounding box center [425, 155] width 61 height 25
type input "$144.20"
drag, startPoint x: 636, startPoint y: 182, endPoint x: 727, endPoint y: 393, distance: 229.8
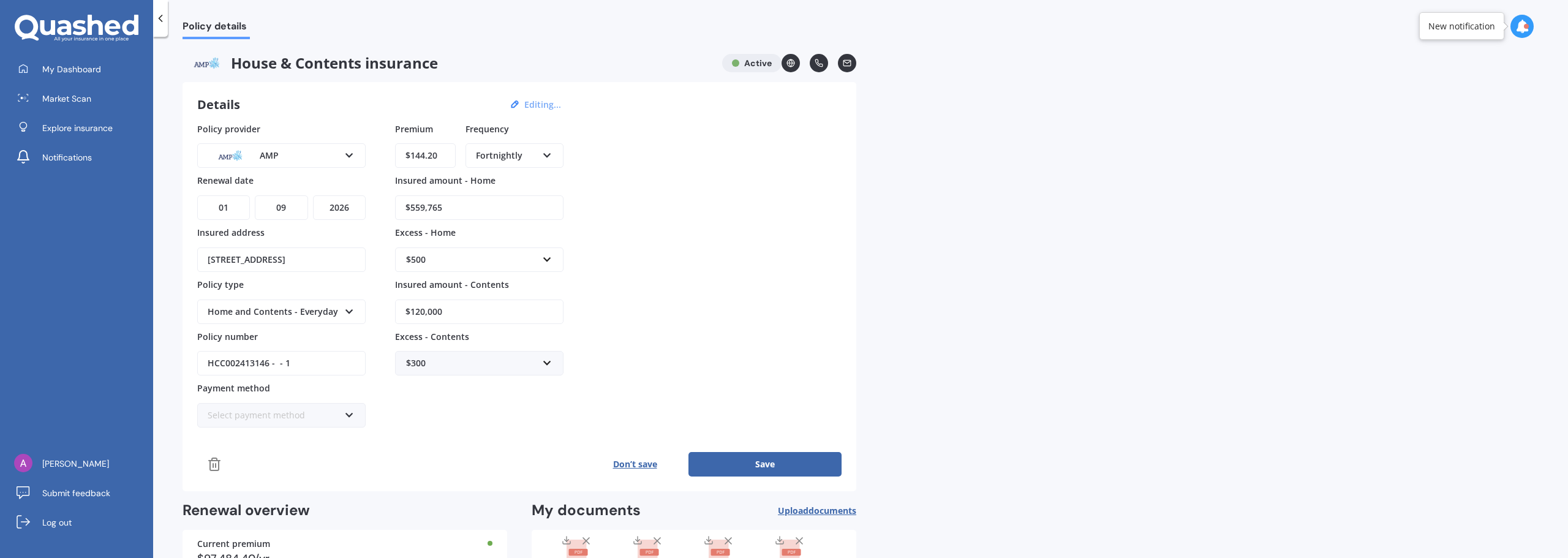
click at [641, 193] on div "Policy provider AMP AA AMI AMP ANZ ASB Ando BNZ Co-Operative Bank FMG Initio Ki…" at bounding box center [519, 275] width 644 height 306
click at [738, 461] on button "Save" at bounding box center [765, 464] width 153 height 25
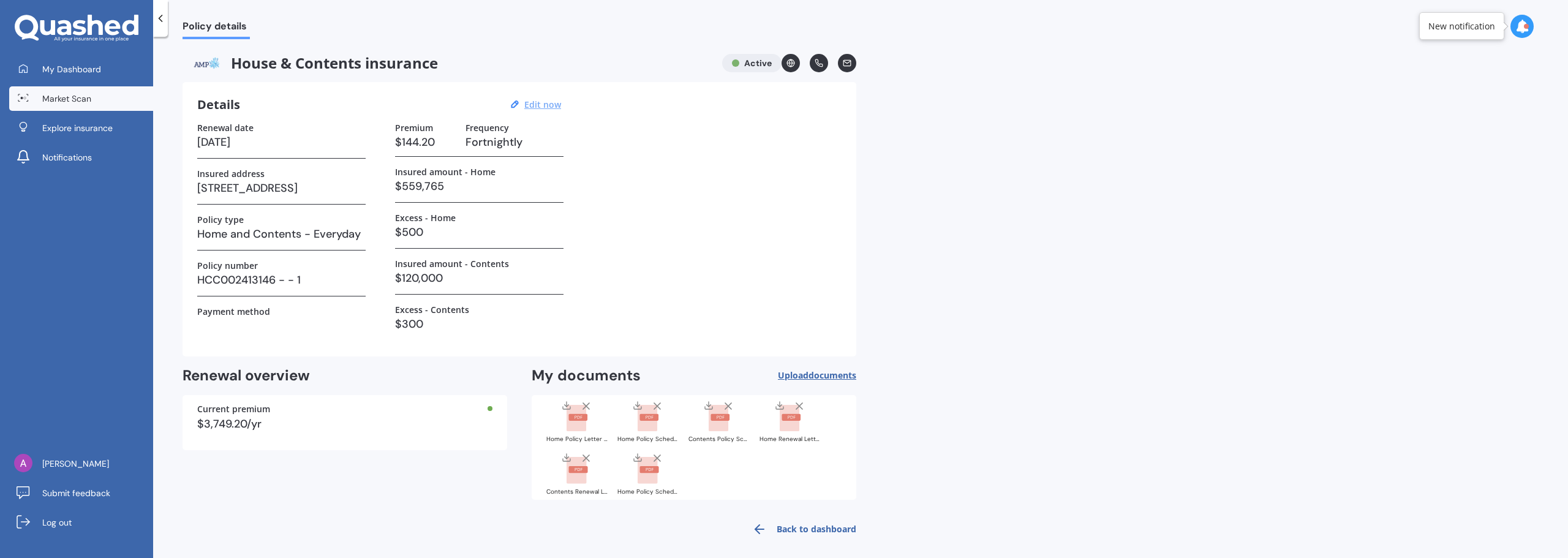
drag, startPoint x: 112, startPoint y: 69, endPoint x: 143, endPoint y: 86, distance: 35.4
click at [112, 69] on link "My Dashboard" at bounding box center [81, 69] width 144 height 25
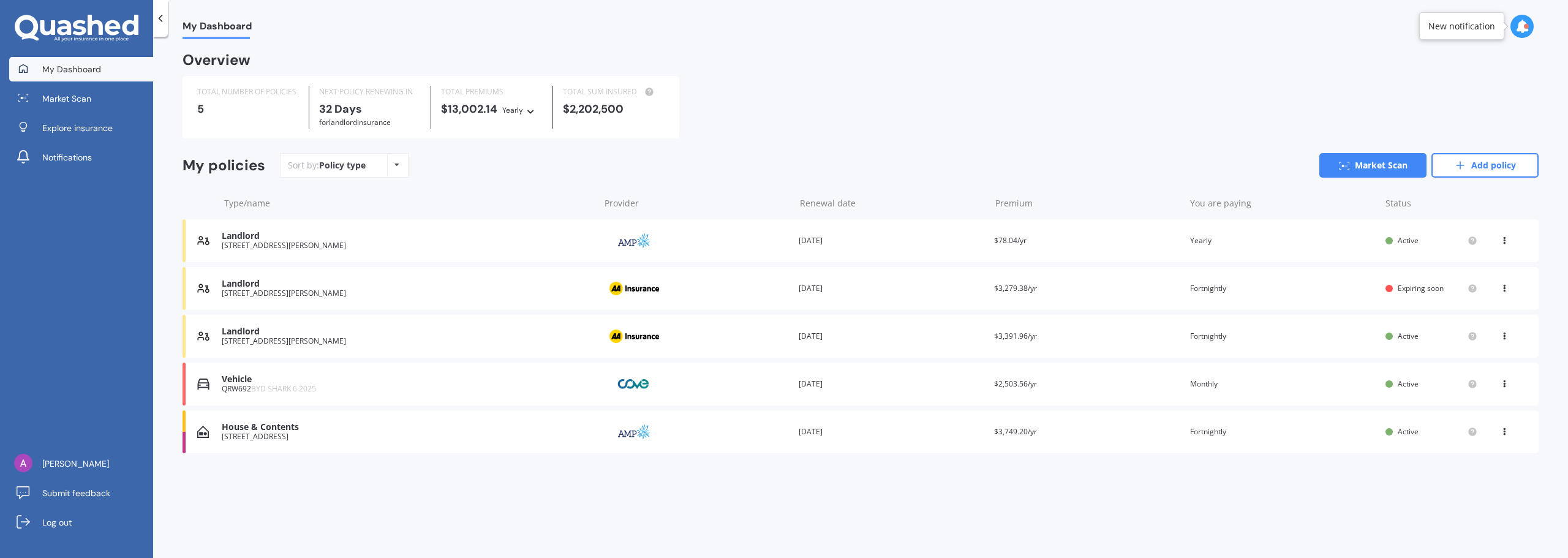
click at [347, 295] on div "[STREET_ADDRESS][PERSON_NAME]" at bounding box center [407, 293] width 371 height 9
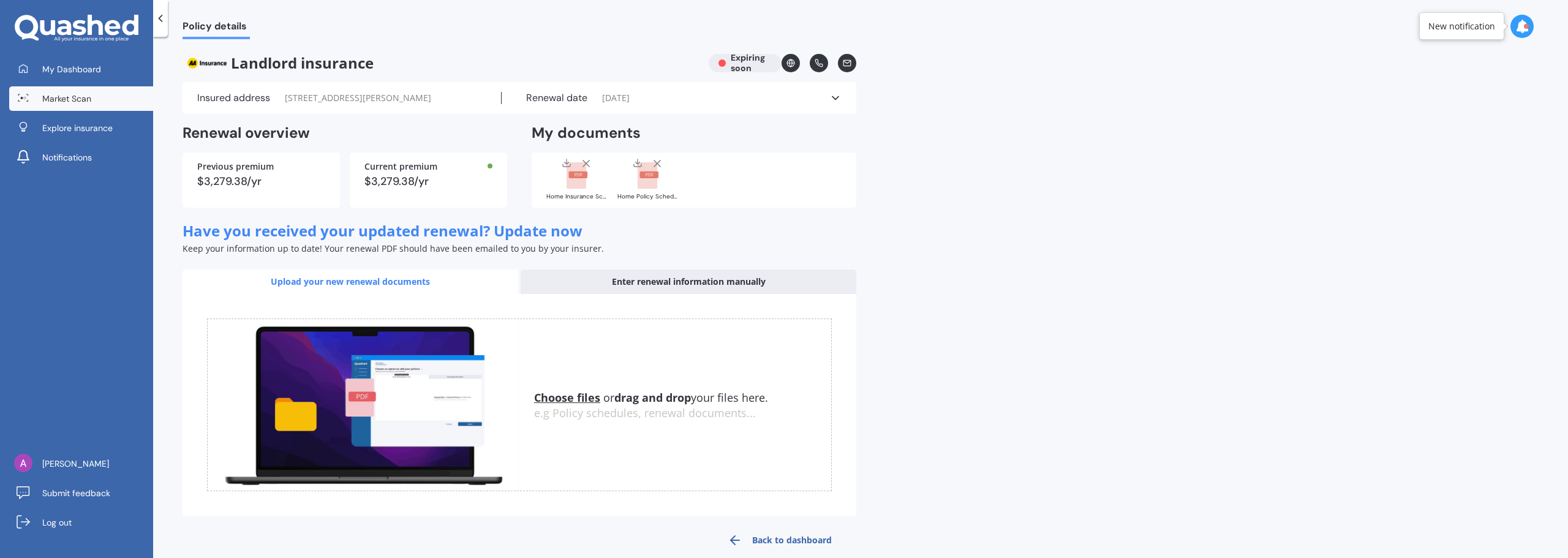
click at [97, 94] on link "Market Scan" at bounding box center [81, 98] width 144 height 25
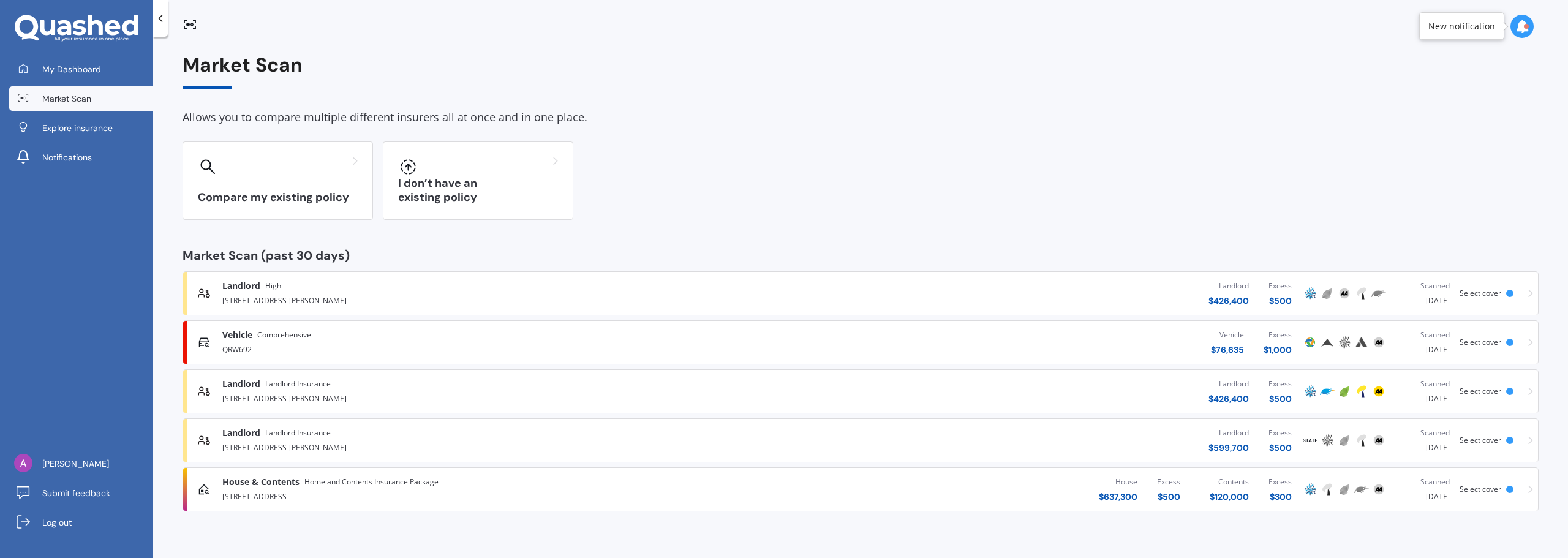
click at [277, 438] on span "Landlord Insurance" at bounding box center [298, 433] width 66 height 12
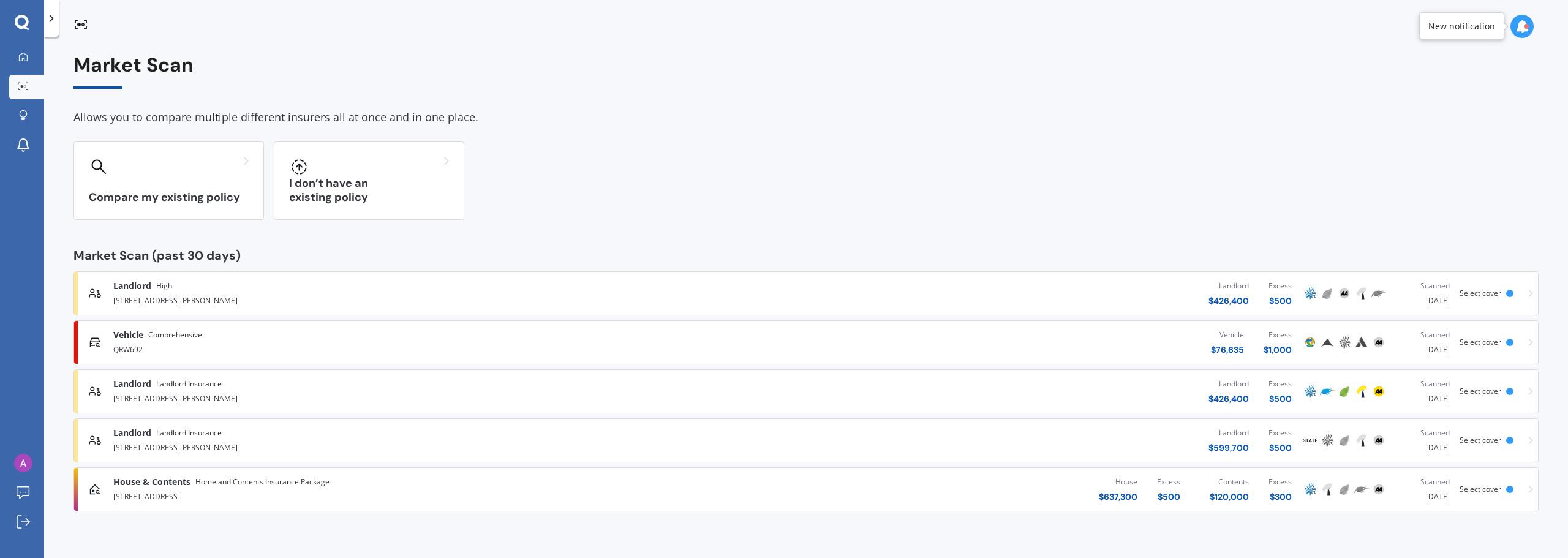
click at [162, 395] on div "[STREET_ADDRESS][PERSON_NAME]" at bounding box center [403, 398] width 582 height 15
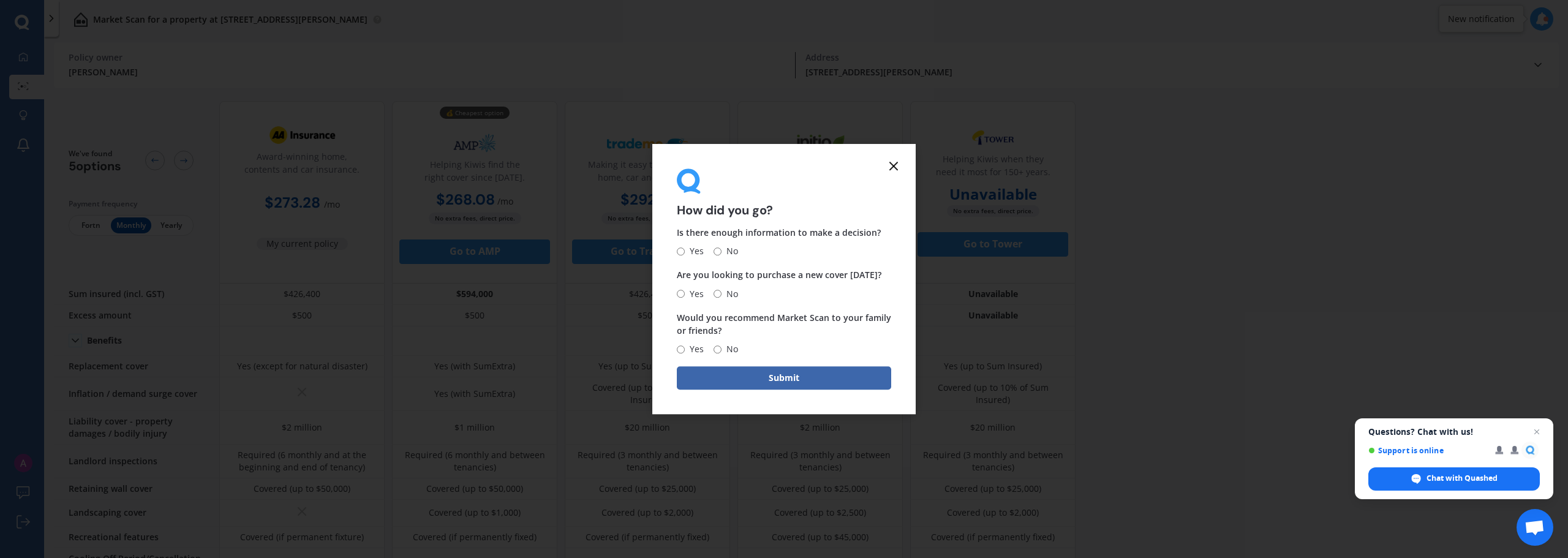
click at [894, 163] on icon at bounding box center [894, 166] width 15 height 15
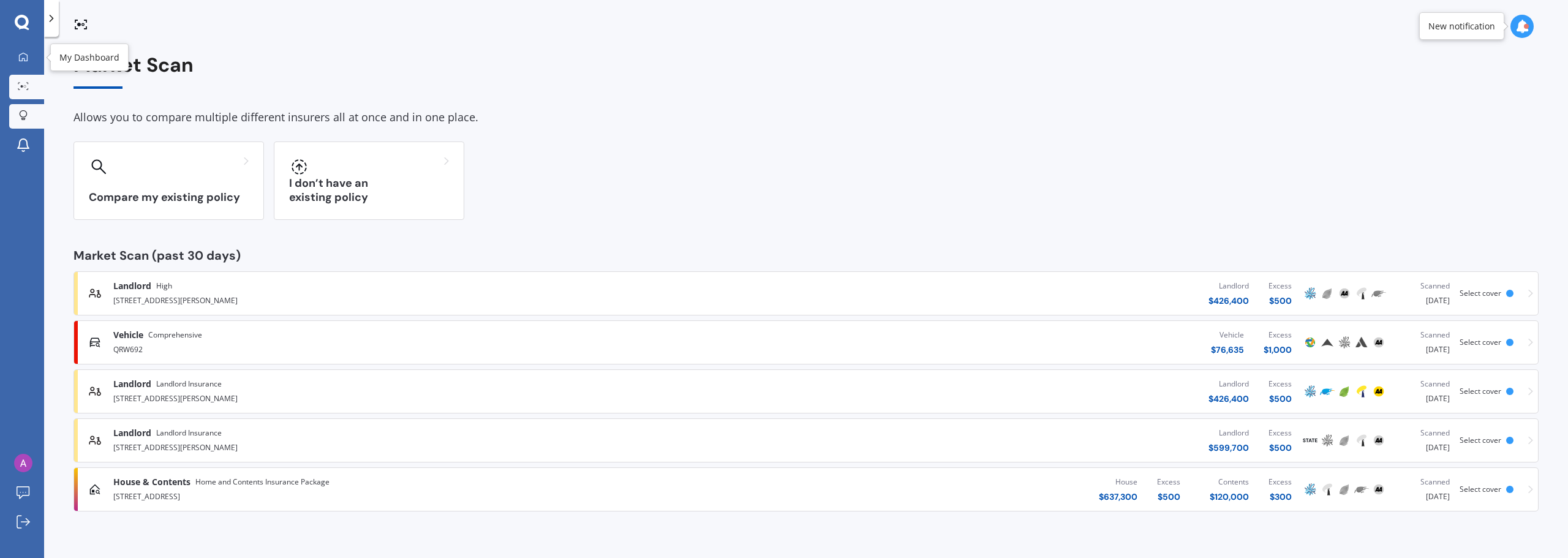
drag, startPoint x: 16, startPoint y: 61, endPoint x: 37, endPoint y: 109, distance: 52.4
click at [16, 61] on div at bounding box center [23, 57] width 18 height 11
